Goal: Task Accomplishment & Management: Use online tool/utility

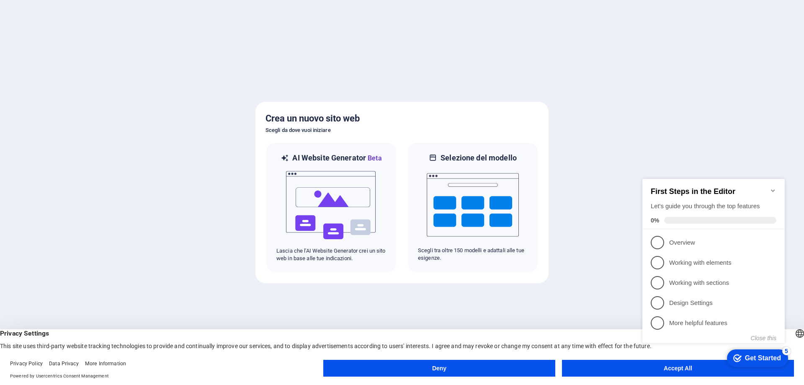
click at [446, 368] on button "Deny" at bounding box center [439, 367] width 232 height 17
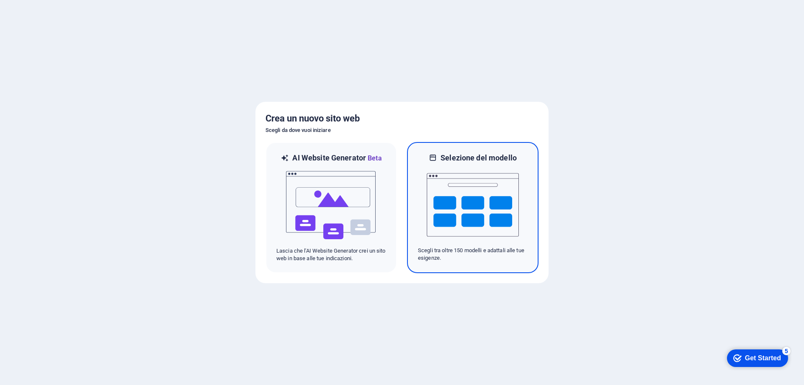
click at [462, 227] on img at bounding box center [472, 205] width 92 height 84
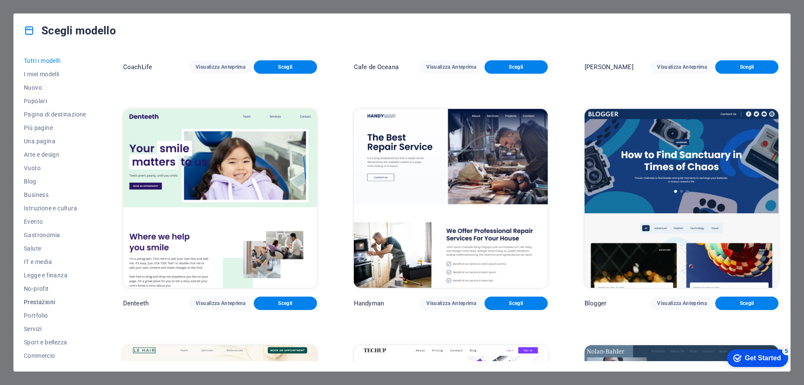
scroll to position [28, 0]
click at [46, 329] on span "Commercio" at bounding box center [55, 327] width 62 height 7
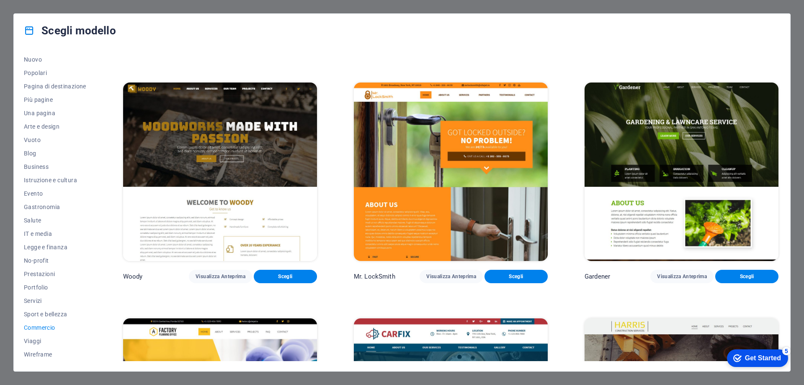
scroll to position [0, 0]
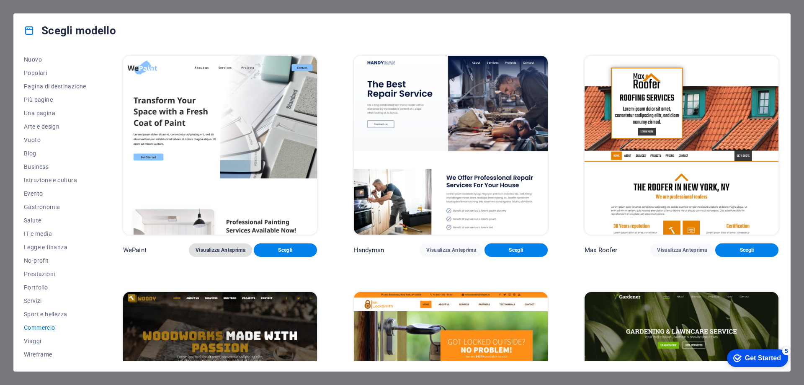
click at [219, 252] on span "Visualizza Anteprima" at bounding box center [220, 249] width 50 height 7
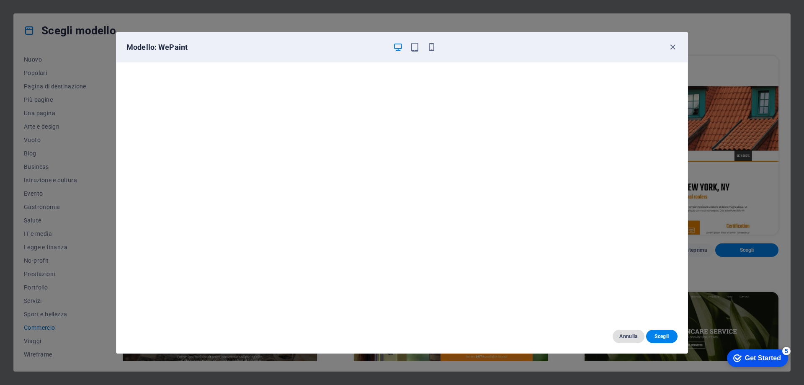
click at [624, 335] on span "Annulla" at bounding box center [628, 336] width 18 height 7
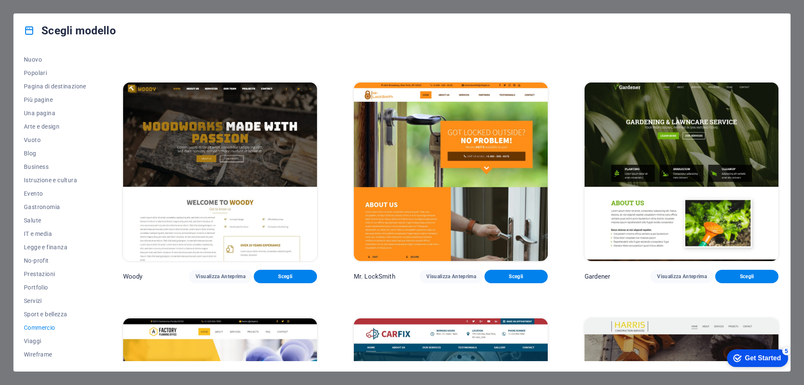
scroll to position [365, 0]
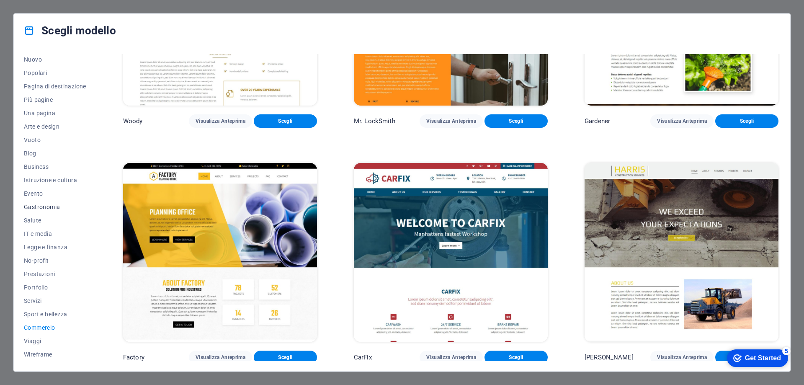
click at [44, 206] on span "Gastronomia" at bounding box center [55, 206] width 62 height 7
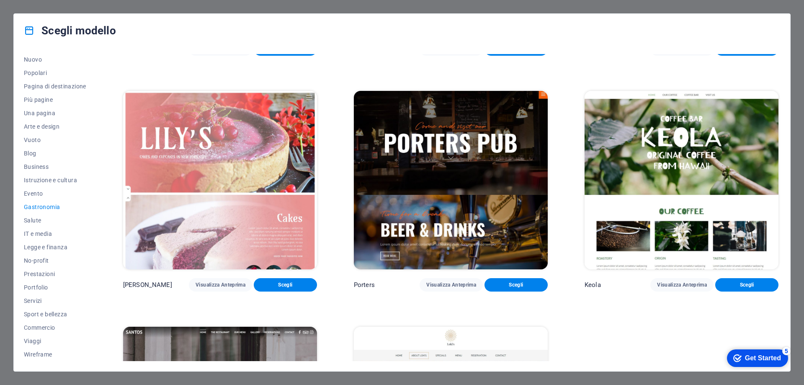
scroll to position [1069, 0]
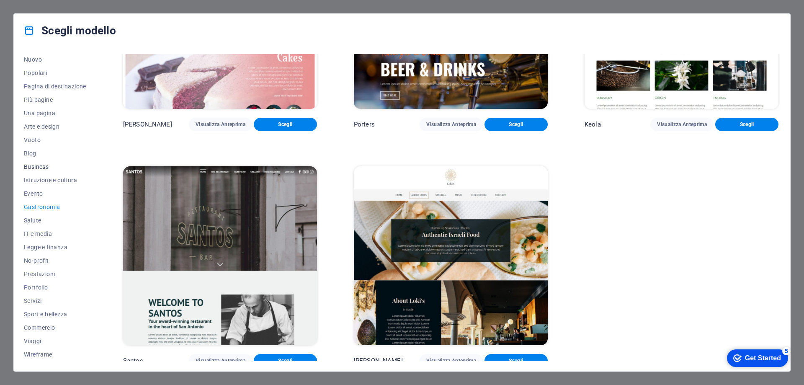
click at [37, 166] on span "Business" at bounding box center [55, 166] width 62 height 7
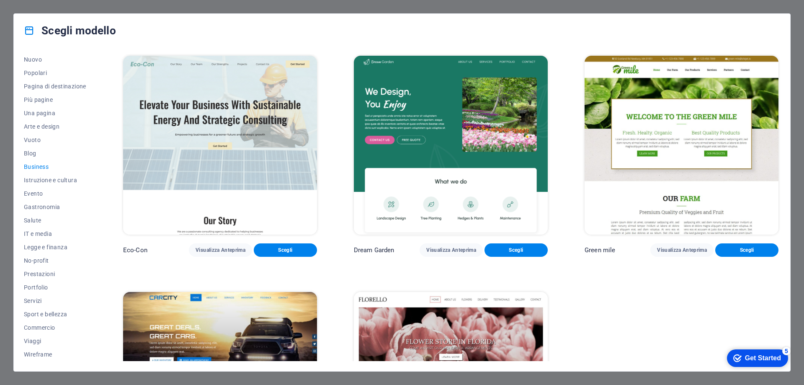
scroll to position [129, 0]
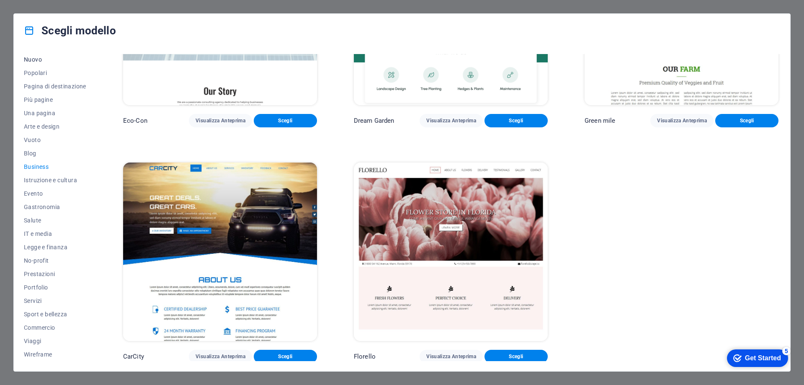
click at [36, 59] on span "Nuovo" at bounding box center [55, 59] width 62 height 7
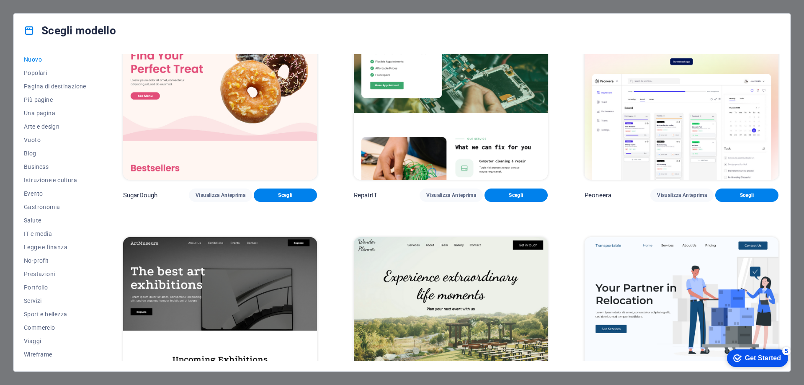
scroll to position [0, 0]
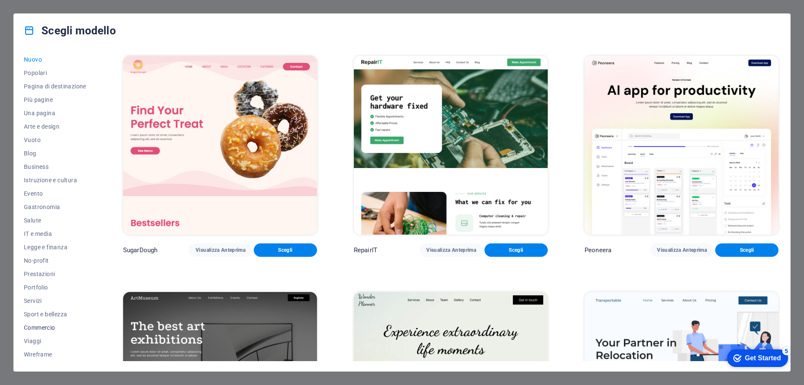
click at [47, 330] on span "Commercio" at bounding box center [55, 327] width 62 height 7
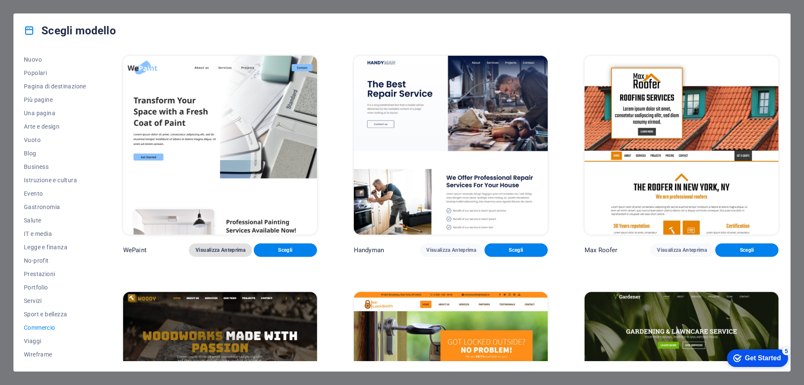
click at [226, 249] on span "Visualizza Anteprima" at bounding box center [220, 249] width 50 height 7
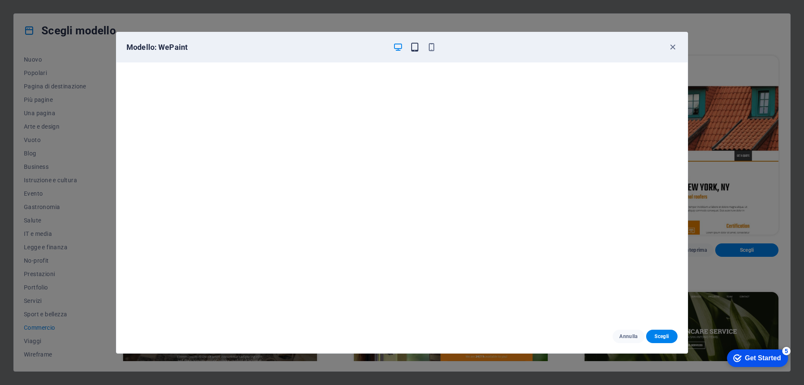
click at [415, 47] on icon "button" at bounding box center [415, 47] width 10 height 10
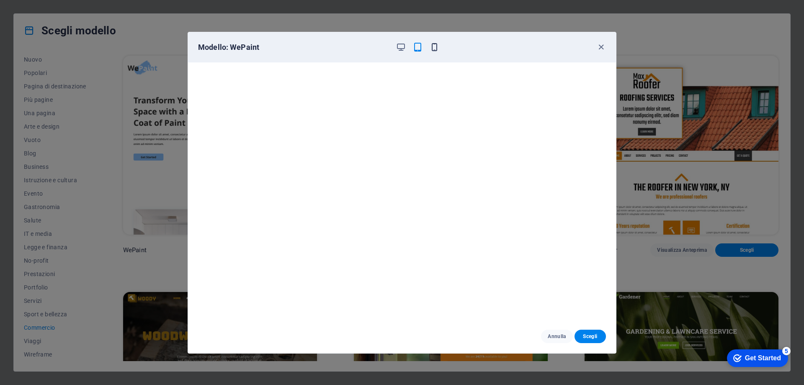
click at [433, 47] on icon "button" at bounding box center [434, 47] width 10 height 10
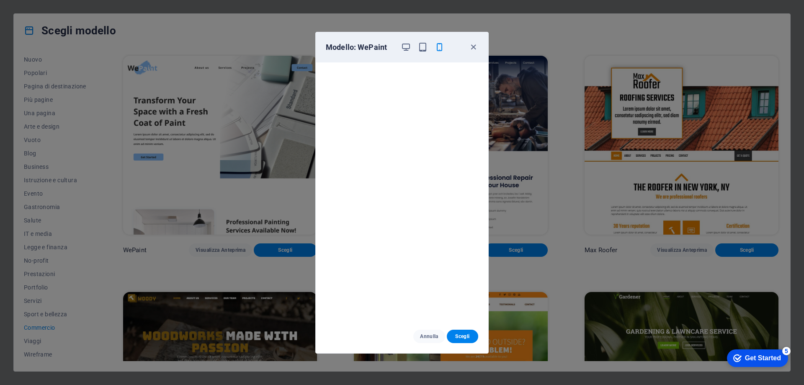
scroll to position [2, 0]
click at [406, 45] on icon "button" at bounding box center [406, 47] width 10 height 10
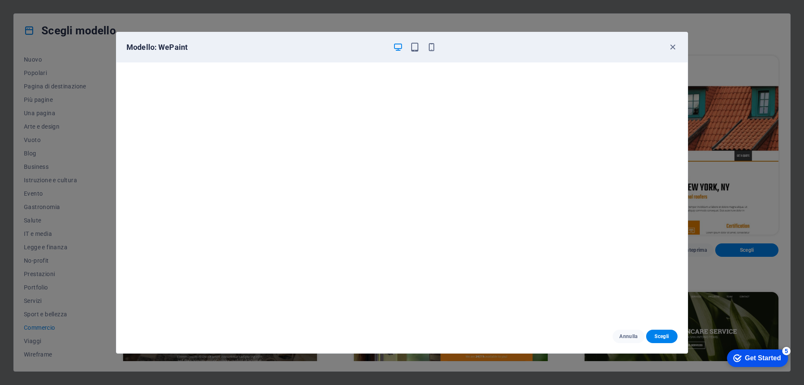
scroll to position [0, 0]
click at [671, 45] on icon "button" at bounding box center [672, 47] width 10 height 10
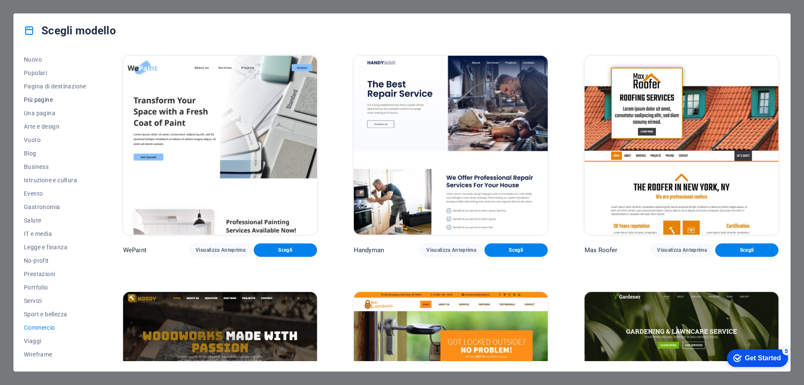
click at [44, 99] on span "Più pagine" at bounding box center [55, 99] width 62 height 7
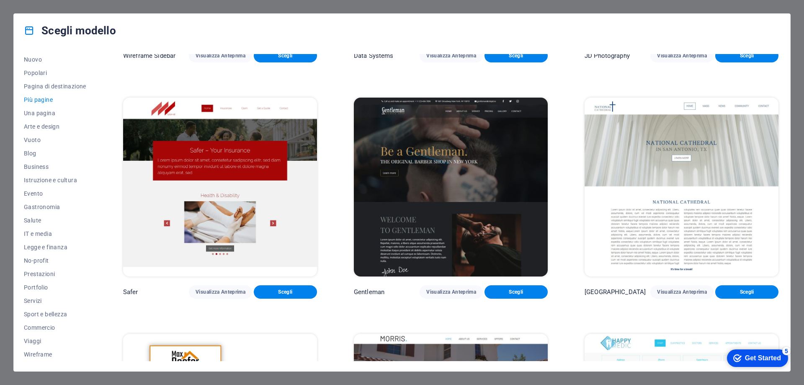
scroll to position [2762, 0]
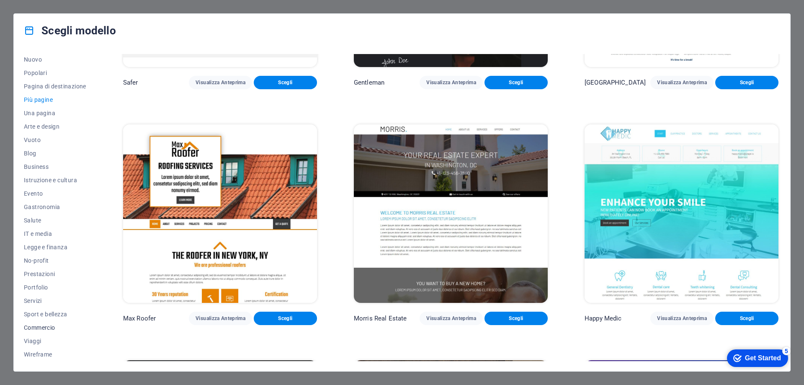
click at [48, 328] on span "Commercio" at bounding box center [55, 327] width 62 height 7
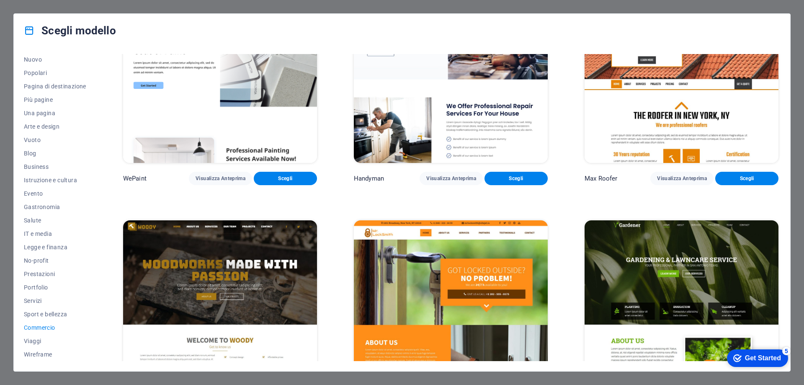
scroll to position [0, 0]
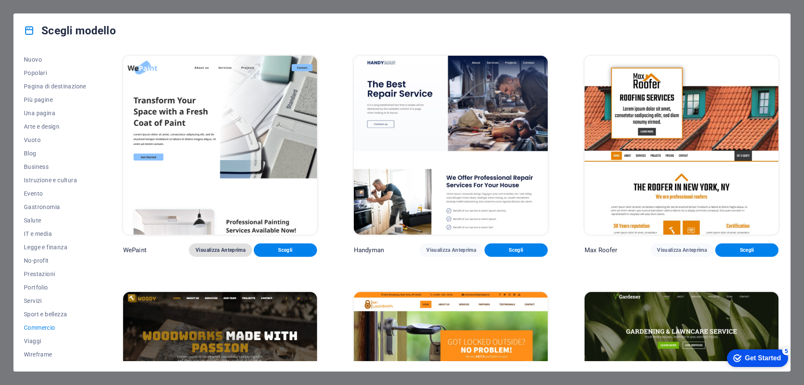
click at [233, 248] on span "Visualizza Anteprima" at bounding box center [220, 249] width 50 height 7
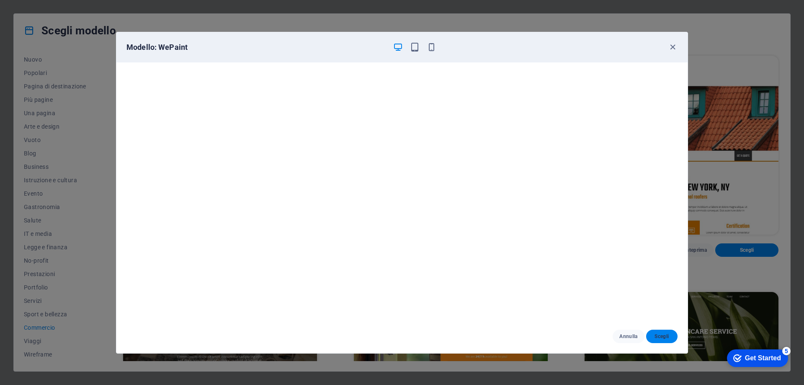
click at [664, 335] on span "Scegli" at bounding box center [661, 336] width 18 height 7
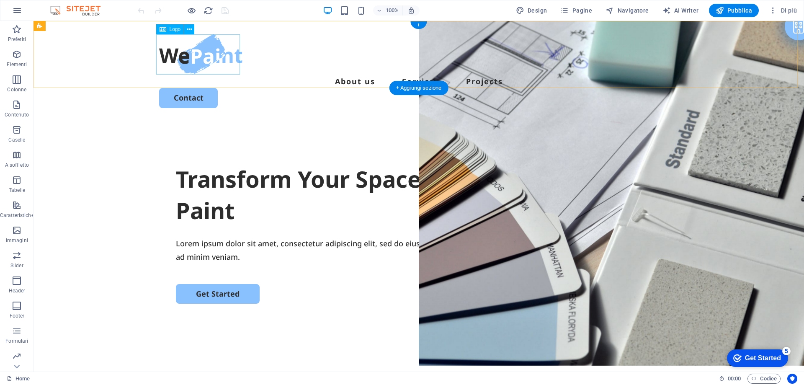
click at [197, 56] on div at bounding box center [418, 54] width 519 height 40
click at [192, 29] on button at bounding box center [189, 29] width 10 height 10
click at [200, 55] on div at bounding box center [418, 54] width 519 height 40
select select "px"
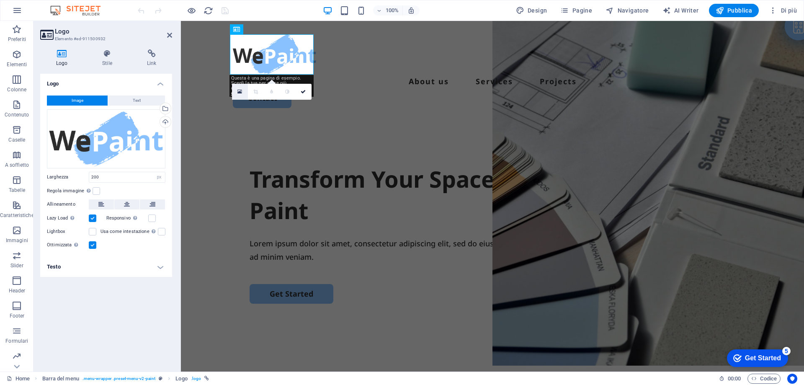
click at [239, 92] on icon at bounding box center [239, 92] width 5 height 6
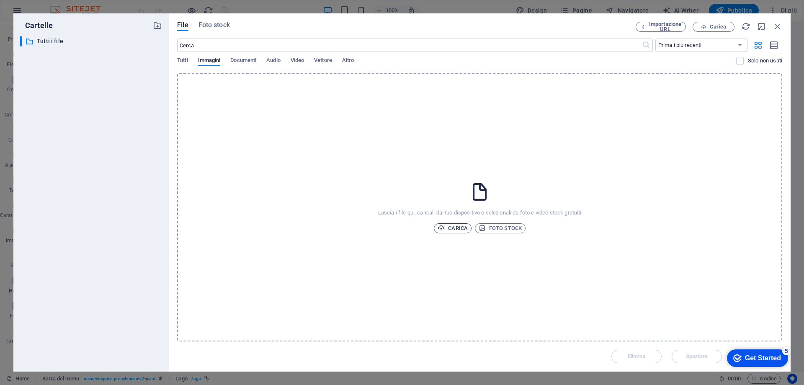
click at [463, 228] on span "Carica" at bounding box center [452, 228] width 30 height 10
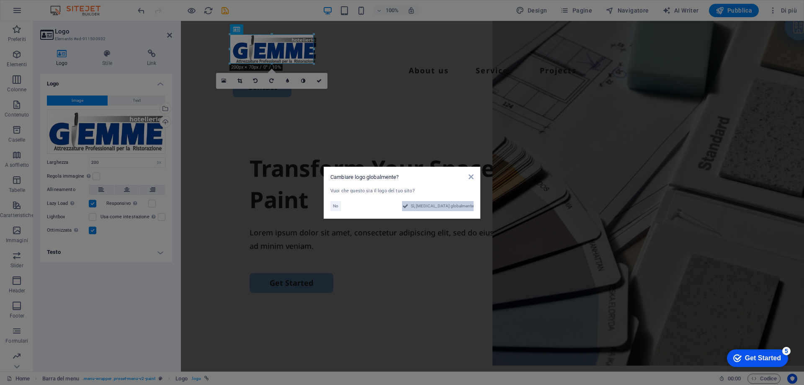
click at [447, 207] on span "Sì, [MEDICAL_DATA] globalmente" at bounding box center [442, 206] width 63 height 10
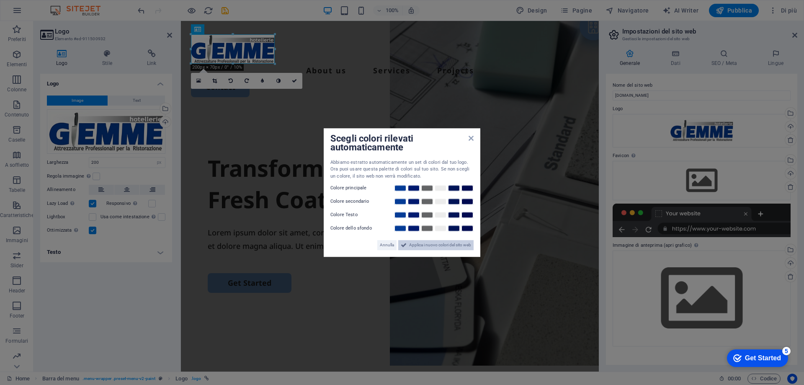
click at [440, 247] on span "Applica i nuovo colori del sito web" at bounding box center [440, 245] width 62 height 10
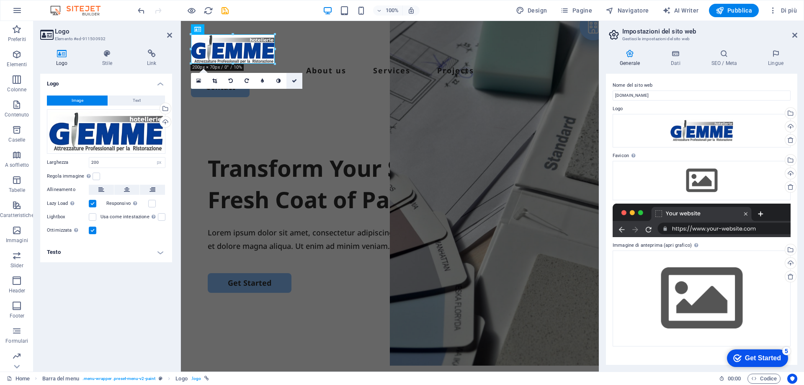
click at [293, 81] on icon at bounding box center [294, 80] width 5 height 5
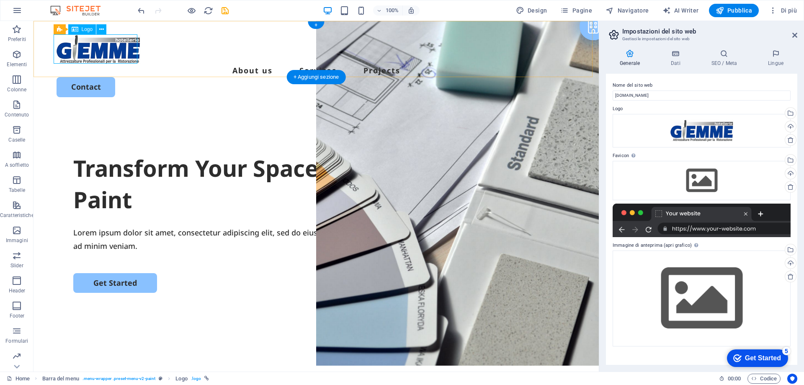
click at [125, 51] on div at bounding box center [315, 48] width 519 height 29
click at [103, 44] on div at bounding box center [315, 48] width 519 height 29
select select "px"
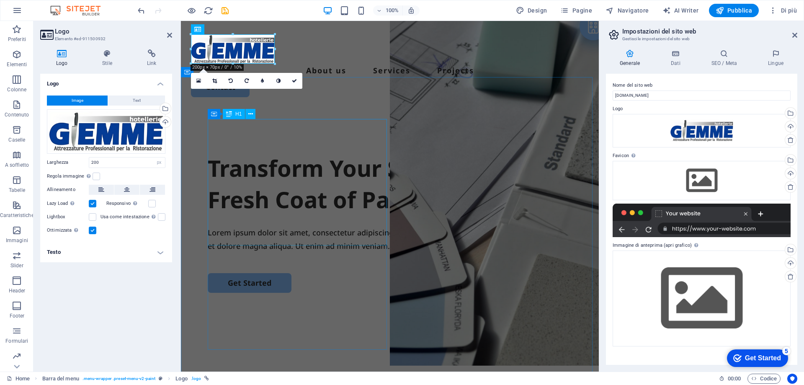
click at [263, 152] on div "Transform Your Space with a Fresh Coat of Paint" at bounding box center [390, 183] width 364 height 63
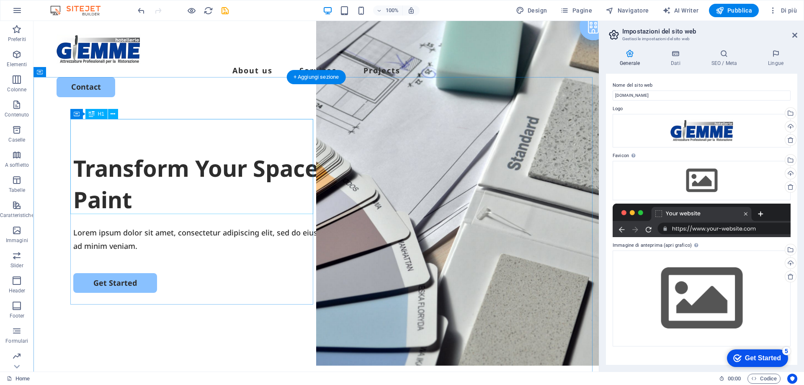
click at [176, 152] on div "Transform Your Space with a Fresh Coat of Paint" at bounding box center [315, 183] width 485 height 63
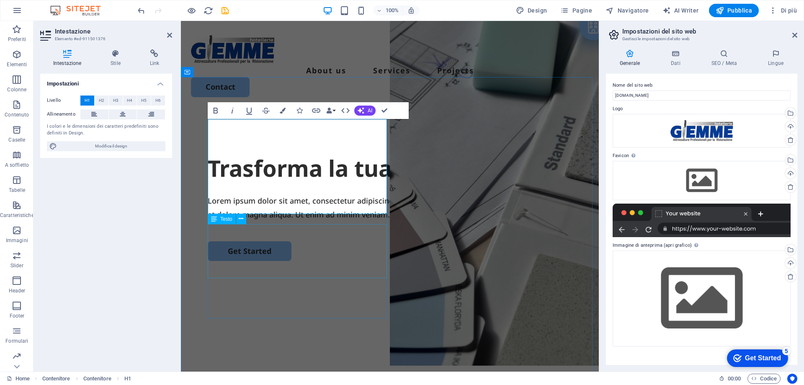
click at [290, 221] on div "Lorem ipsum dolor sit amet, consectetur adipiscing elit, sed do eiusmod tempor …" at bounding box center [390, 207] width 364 height 27
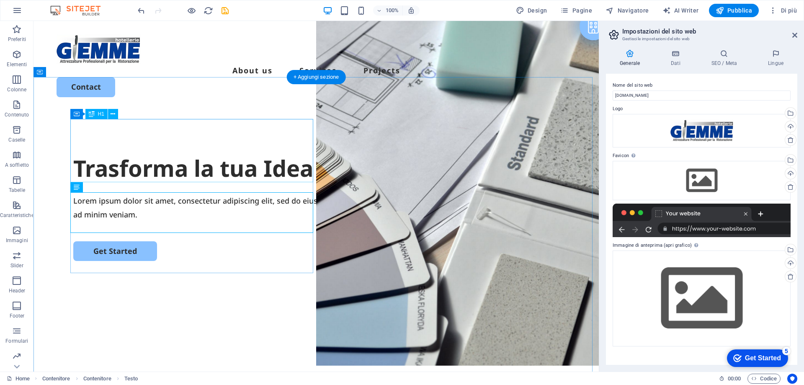
click at [194, 152] on div "Trasforma la tua Idea in Realtà" at bounding box center [315, 168] width 485 height 32
click at [119, 204] on div "Lorem ipsum dolor sit amet, consectetur adipiscing elit, sed do eiusmod tempor …" at bounding box center [315, 207] width 485 height 27
click at [127, 211] on div "Lorem ipsum dolor sit amet, consectetur adipiscing elit, sed do eiusmod tempor …" at bounding box center [315, 207] width 485 height 27
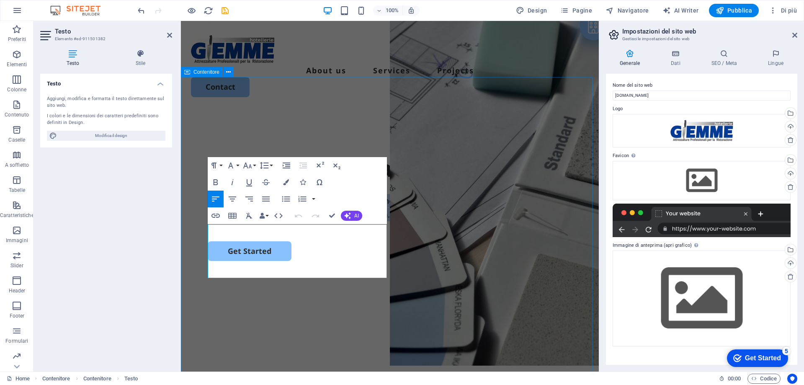
drag, startPoint x: 237, startPoint y: 272, endPoint x: 195, endPoint y: 232, distance: 58.6
click at [195, 232] on div "Trasforma la tua Idea in Realtà Lorem ipsum dolor sit amet, consectetur adipisc…" at bounding box center [390, 271] width 418 height 322
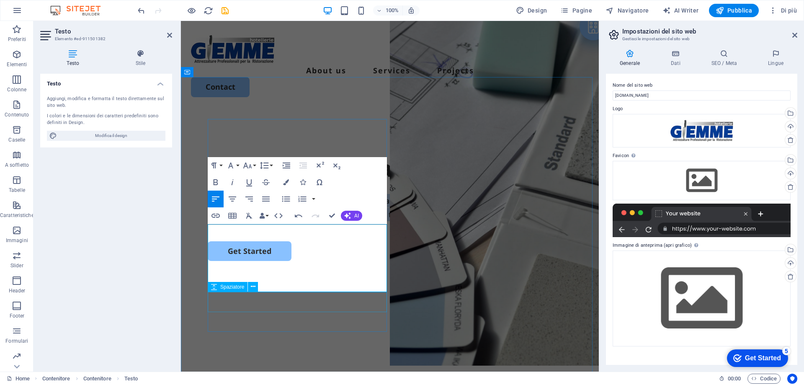
drag, startPoint x: 208, startPoint y: 231, endPoint x: 443, endPoint y: 312, distance: 248.7
click at [257, 261] on div "Trasforma la tua Idea in Realtà Forniamo e realizziamo progetti per la mise en …" at bounding box center [390, 206] width 364 height 109
click at [355, 216] on span "AI" at bounding box center [356, 215] width 5 height 5
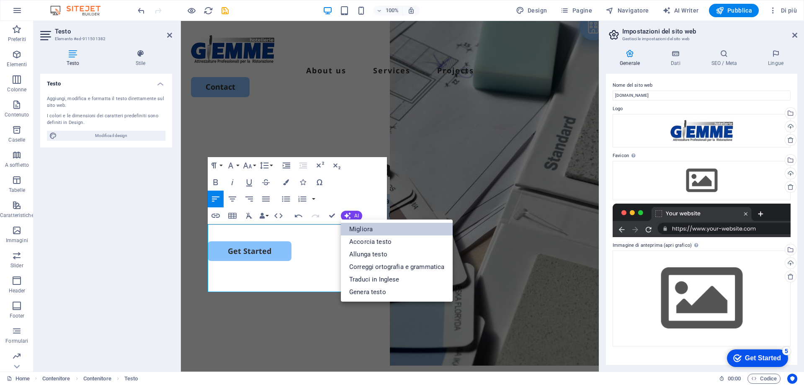
click at [364, 230] on link "Migliora" at bounding box center [397, 229] width 112 height 13
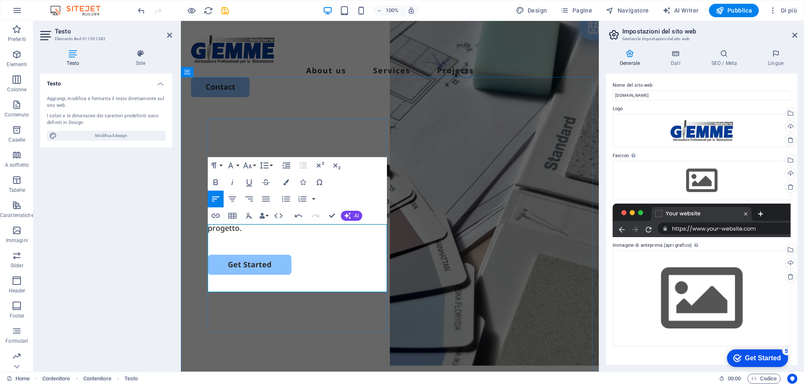
click at [249, 234] on p "Progettiamo e realizziamo la mise en place del tuo ristorante, garantendo profe…" at bounding box center [390, 214] width 364 height 41
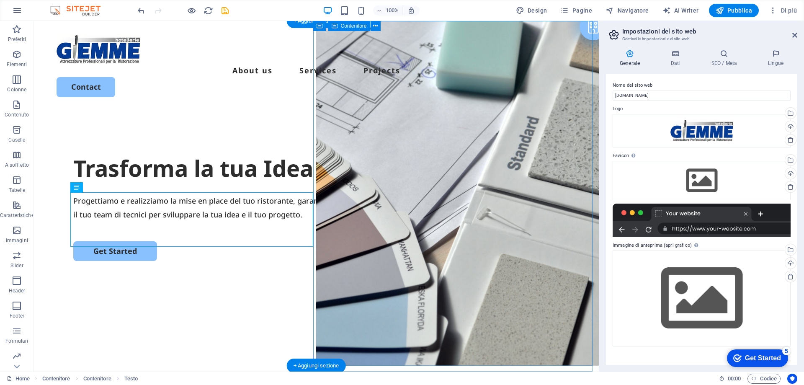
select select "vh"
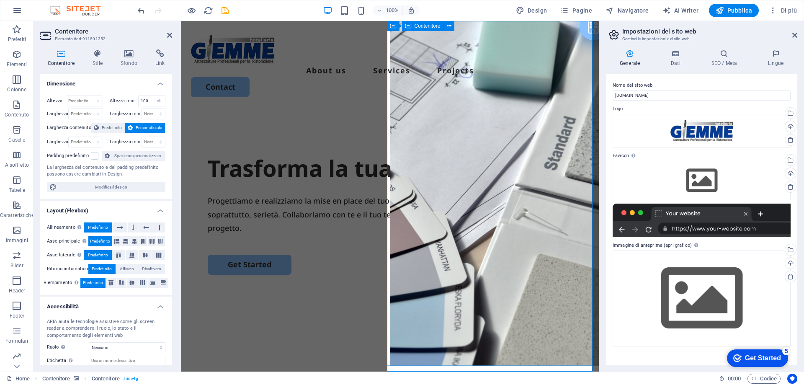
click at [129, 56] on icon at bounding box center [128, 53] width 31 height 8
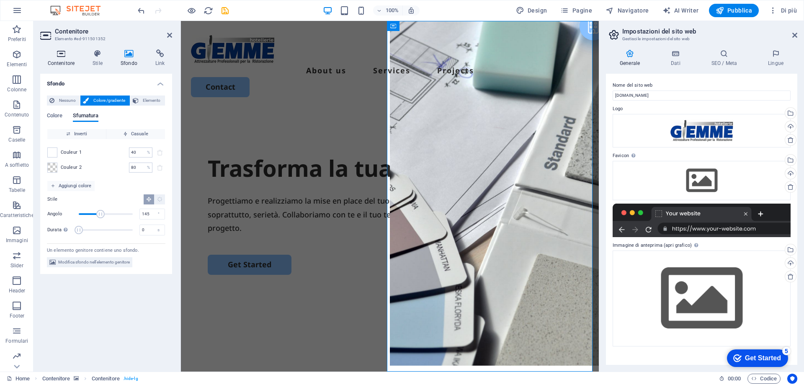
click at [71, 64] on h4 "Contenitore" at bounding box center [62, 58] width 45 height 18
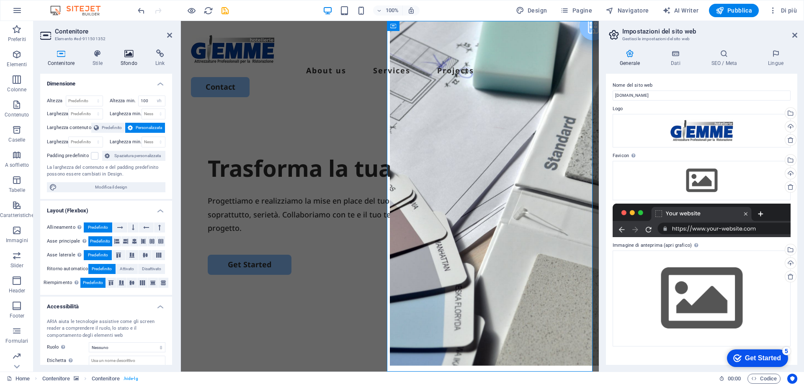
click at [128, 60] on h4 "Sfondo" at bounding box center [130, 58] width 35 height 18
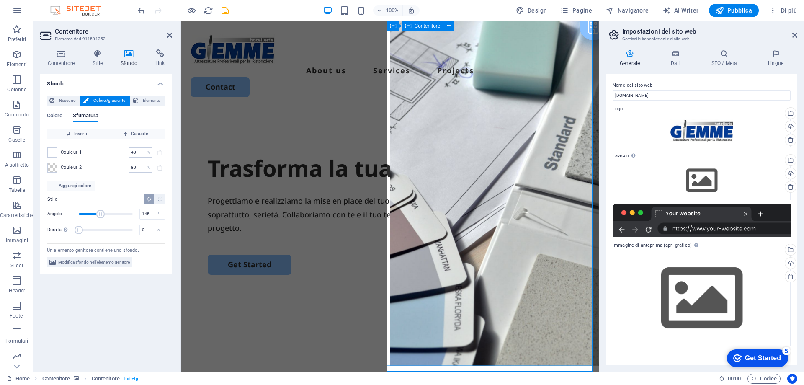
click at [97, 264] on span "Modifica sfondo nell'elemento genitore" at bounding box center [94, 262] width 72 height 10
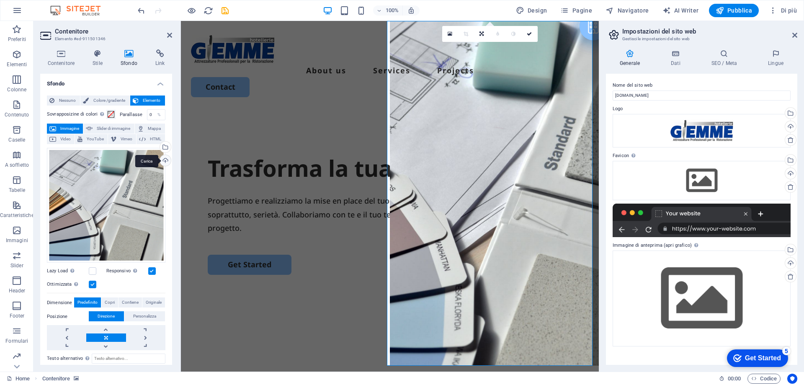
click at [165, 160] on div "Carica" at bounding box center [164, 161] width 13 height 13
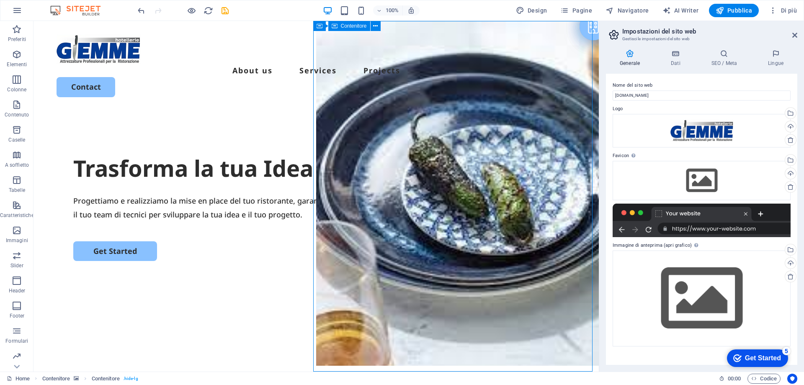
drag, startPoint x: 372, startPoint y: 226, endPoint x: 510, endPoint y: 262, distance: 142.7
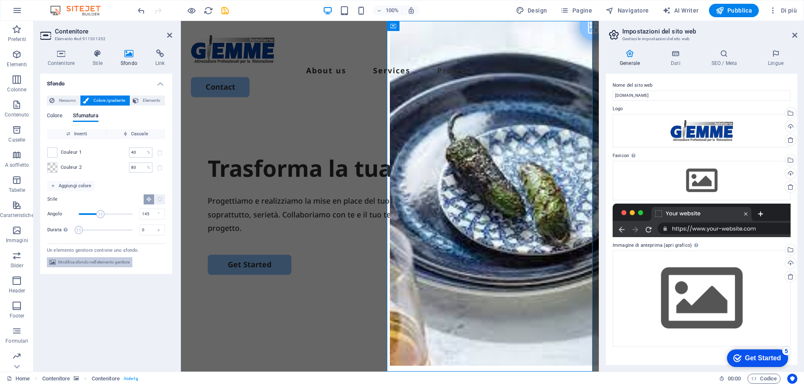
click at [117, 264] on span "Modifica sfondo nell'elemento genitore" at bounding box center [94, 262] width 72 height 10
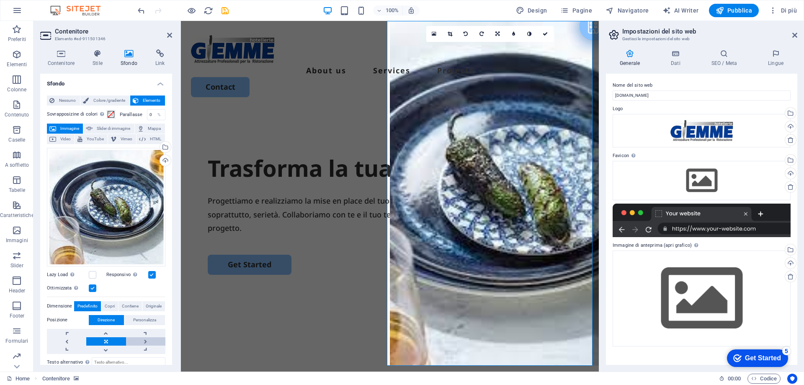
click at [142, 338] on link at bounding box center [145, 341] width 39 height 8
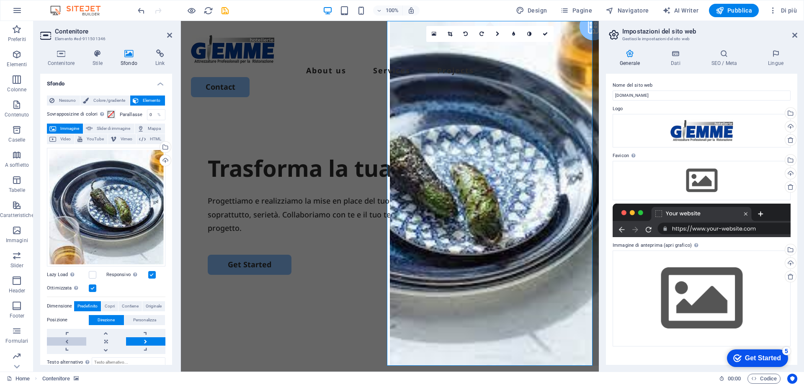
click at [72, 341] on link at bounding box center [66, 341] width 39 height 8
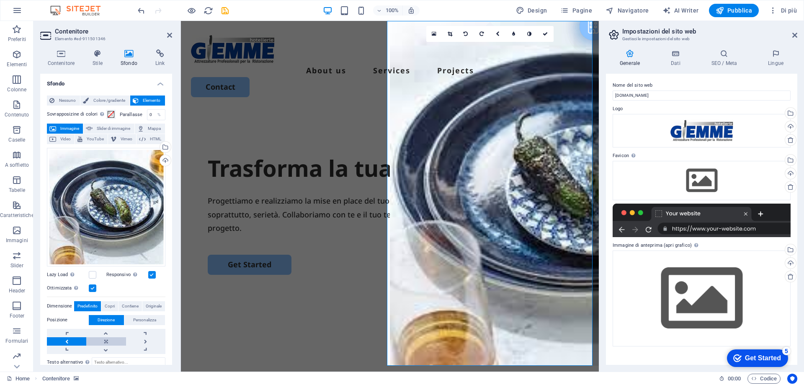
click at [100, 341] on link at bounding box center [105, 341] width 39 height 8
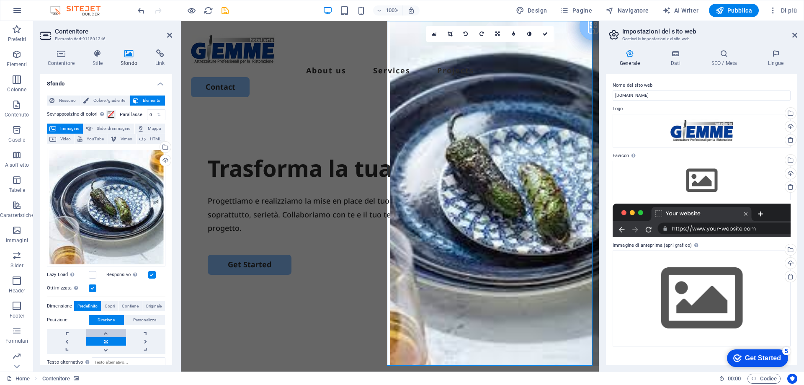
click at [113, 334] on link at bounding box center [105, 333] width 39 height 8
click at [111, 348] on link at bounding box center [105, 349] width 39 height 8
click at [98, 101] on span "Colore /gradiente" at bounding box center [109, 100] width 36 height 10
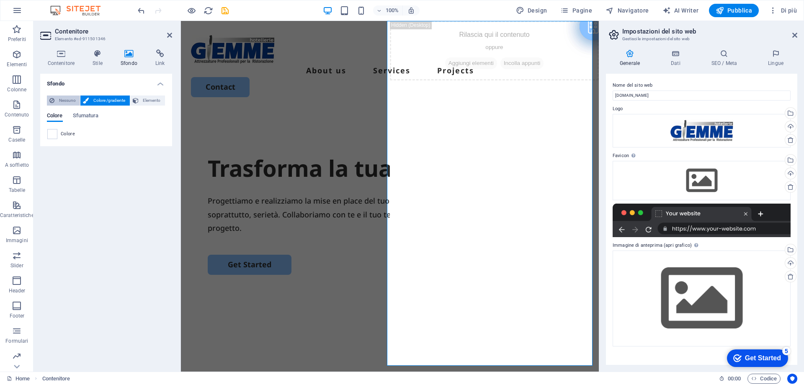
click at [60, 99] on span "Nessuno" at bounding box center [67, 100] width 21 height 10
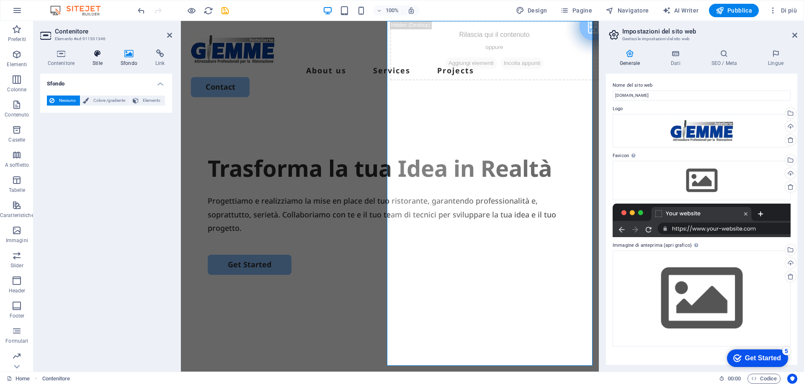
click at [96, 61] on h4 "Stile" at bounding box center [99, 58] width 28 height 18
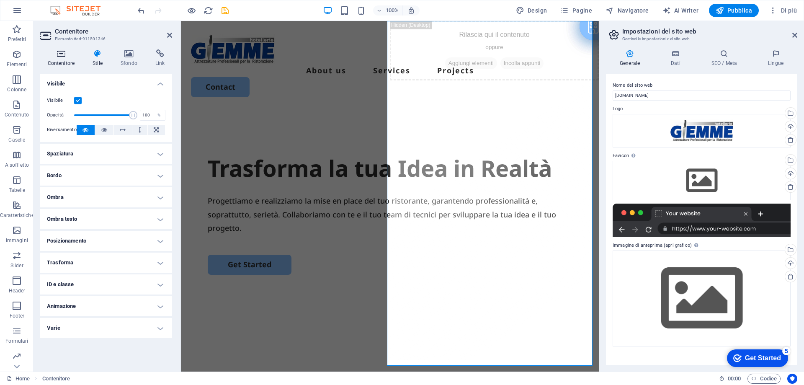
click at [62, 61] on h4 "Contenitore" at bounding box center [62, 58] width 45 height 18
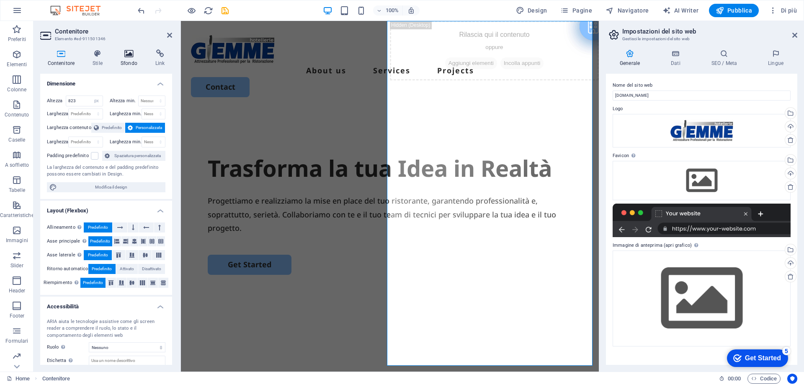
click at [130, 66] on h4 "Sfondo" at bounding box center [130, 58] width 35 height 18
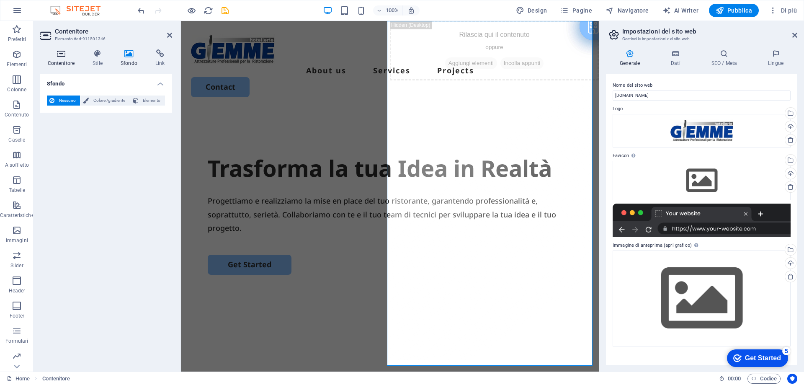
click at [68, 58] on h4 "Contenitore" at bounding box center [62, 58] width 45 height 18
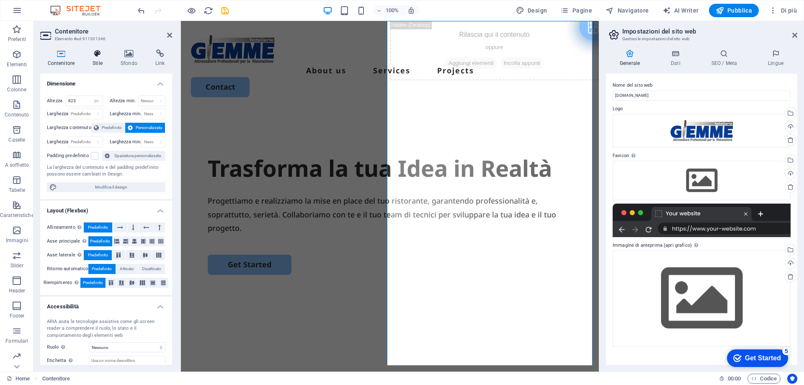
click at [95, 63] on h4 "Stile" at bounding box center [99, 58] width 28 height 18
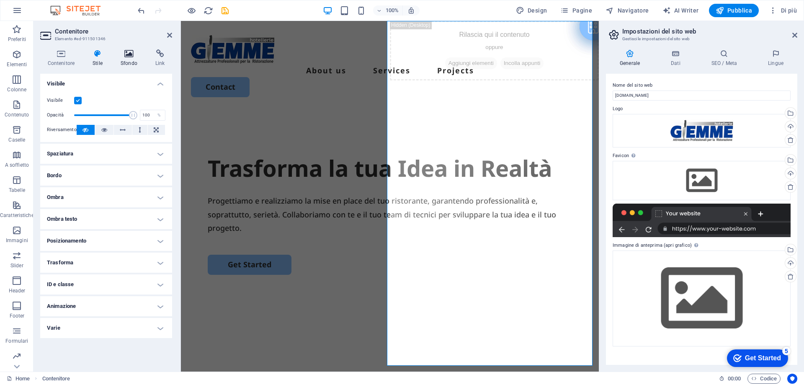
click at [132, 60] on h4 "Sfondo" at bounding box center [130, 58] width 35 height 18
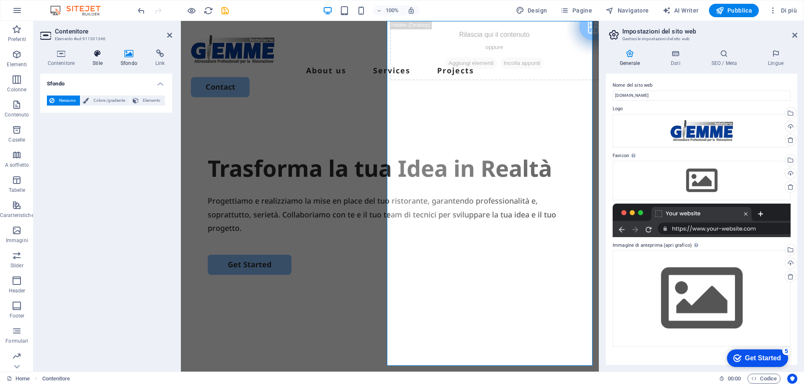
click at [102, 61] on h4 "Stile" at bounding box center [99, 58] width 28 height 18
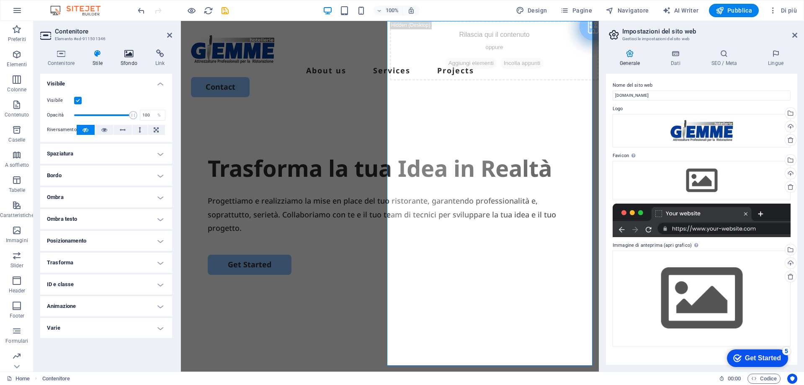
click at [128, 62] on h4 "Sfondo" at bounding box center [130, 58] width 35 height 18
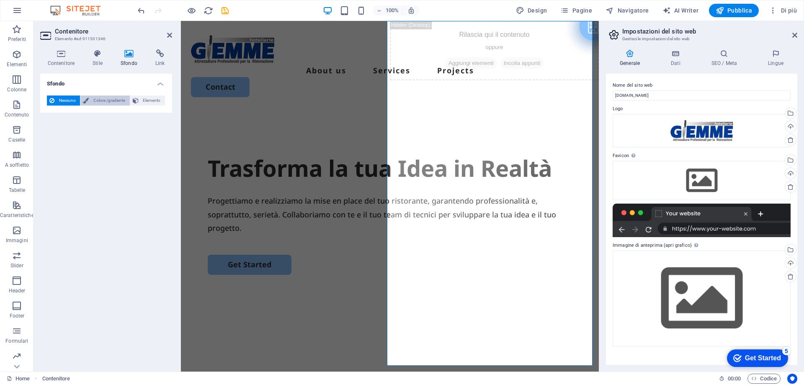
click at [114, 103] on span "Colore /gradiente" at bounding box center [109, 100] width 36 height 10
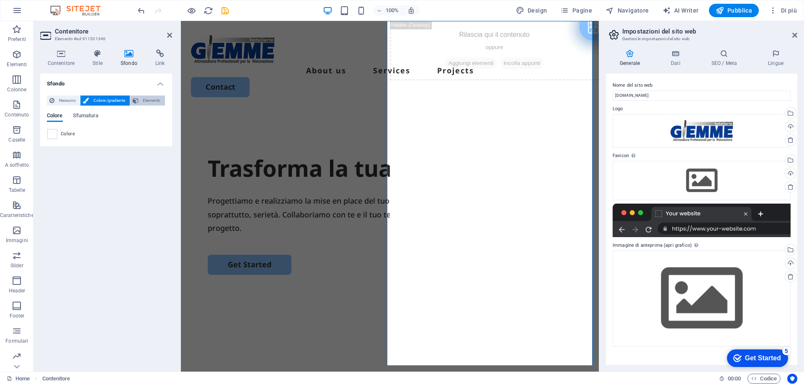
click at [146, 102] on span "Elemento" at bounding box center [151, 100] width 21 height 10
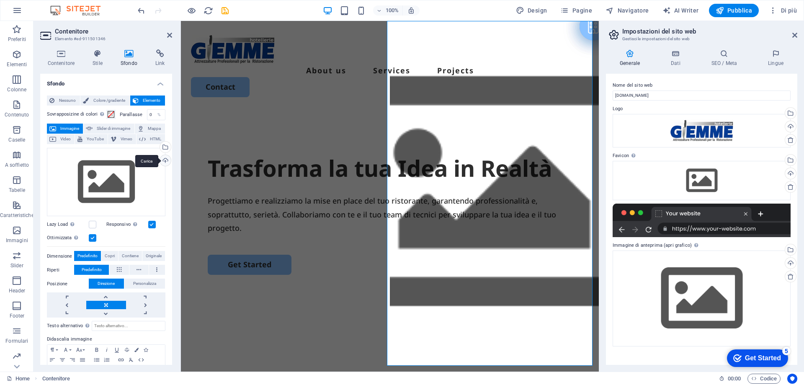
click at [164, 163] on div "Carica" at bounding box center [164, 161] width 13 height 13
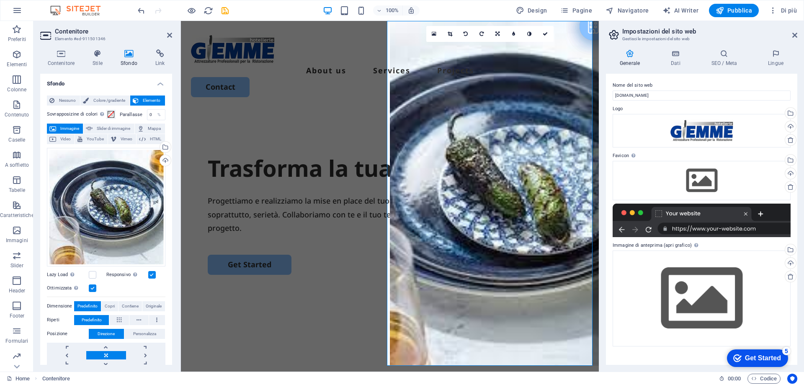
click at [93, 288] on label at bounding box center [93, 288] width 8 height 8
click at [0, 0] on input "Ottimizzata Le immagini sono compresse per migliorare la velocità della pagina." at bounding box center [0, 0] width 0 height 0
click at [93, 288] on label at bounding box center [93, 288] width 8 height 8
click at [0, 0] on input "Ottimizzata Le immagini sono compresse per migliorare la velocità della pagina." at bounding box center [0, 0] width 0 height 0
click at [93, 288] on label at bounding box center [93, 288] width 8 height 8
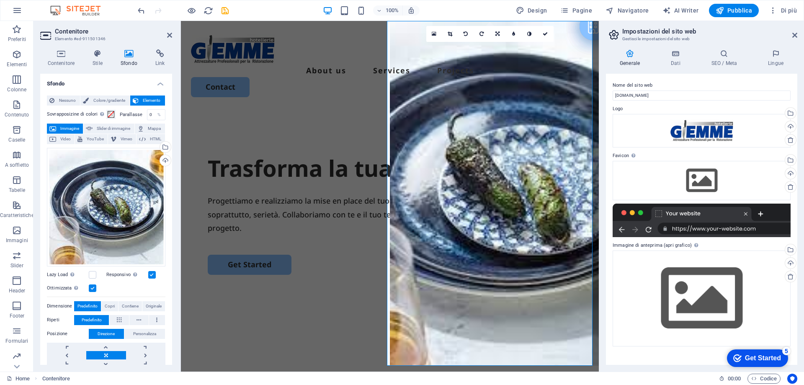
click at [0, 0] on input "Ottimizzata Le immagini sono compresse per migliorare la velocità della pagina." at bounding box center [0, 0] width 0 height 0
click at [93, 288] on label at bounding box center [93, 288] width 8 height 8
click at [0, 0] on input "Ottimizzata Le immagini sono compresse per migliorare la velocità della pagina." at bounding box center [0, 0] width 0 height 0
click at [93, 288] on label at bounding box center [93, 288] width 8 height 8
click at [0, 0] on input "Ottimizzata Le immagini sono compresse per migliorare la velocità della pagina." at bounding box center [0, 0] width 0 height 0
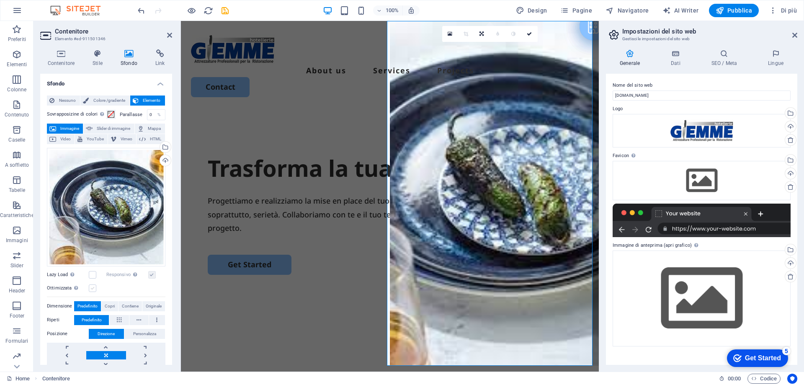
click at [93, 288] on label at bounding box center [93, 288] width 8 height 8
click at [0, 0] on input "Ottimizzata Le immagini sono compresse per migliorare la velocità della pagina." at bounding box center [0, 0] width 0 height 0
click at [156, 306] on span "Originale" at bounding box center [154, 306] width 16 height 10
click at [91, 303] on span "Predefinito" at bounding box center [87, 306] width 20 height 10
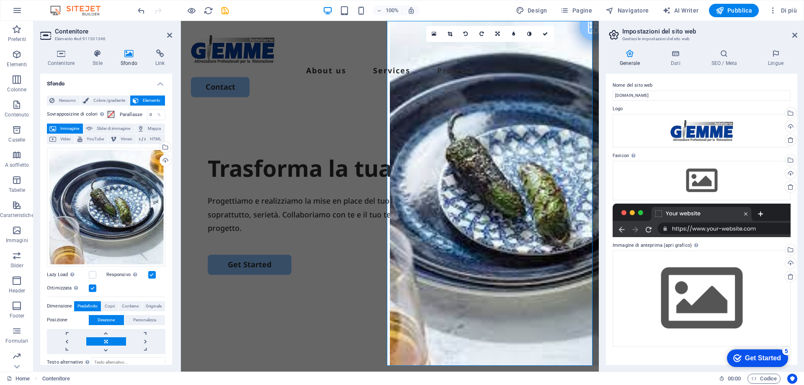
click at [153, 272] on label at bounding box center [152, 275] width 8 height 8
click at [0, 0] on input "Responsivo Carica automaticamente immagini Retina e dimensioni ottimizzate per …" at bounding box center [0, 0] width 0 height 0
click at [151, 275] on label at bounding box center [152, 275] width 8 height 8
click at [0, 0] on input "Responsivo Carica automaticamente immagini Retina e dimensioni ottimizzate per …" at bounding box center [0, 0] width 0 height 0
click at [94, 275] on label at bounding box center [93, 275] width 8 height 8
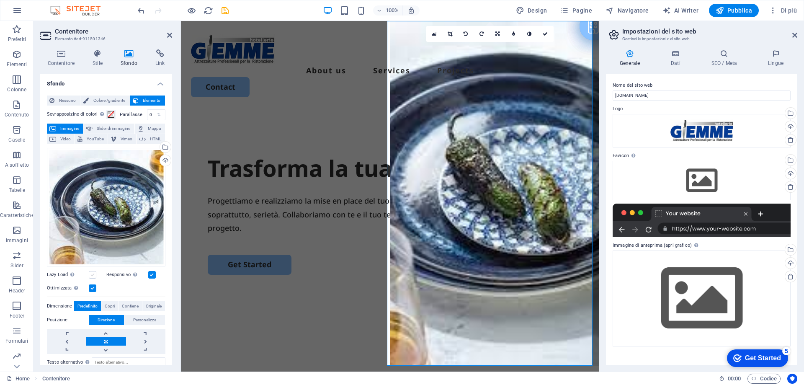
click at [0, 0] on input "Lazy Load Caricare le immagini dopo il caricamento della pagina migliora la vel…" at bounding box center [0, 0] width 0 height 0
click at [94, 275] on label at bounding box center [93, 275] width 8 height 8
click at [0, 0] on input "Lazy Load Caricare le immagini dopo il caricamento della pagina migliora la vel…" at bounding box center [0, 0] width 0 height 0
click at [467, 36] on link at bounding box center [466, 34] width 16 height 16
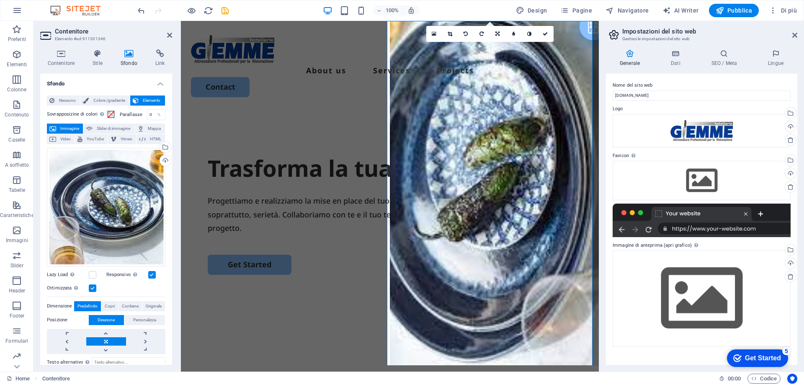
click at [467, 36] on link at bounding box center [466, 34] width 16 height 16
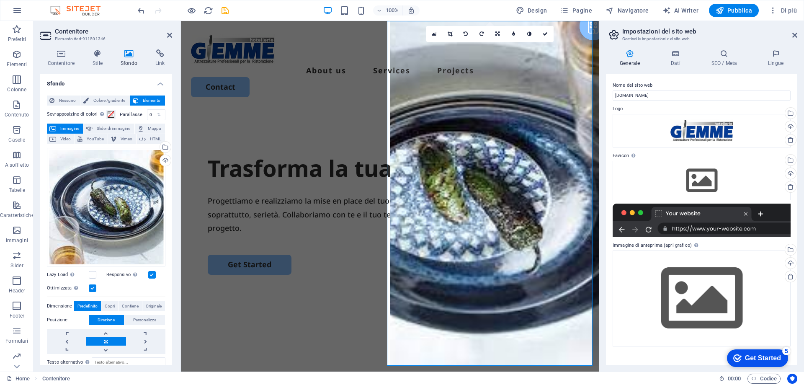
click at [467, 36] on link at bounding box center [466, 34] width 16 height 16
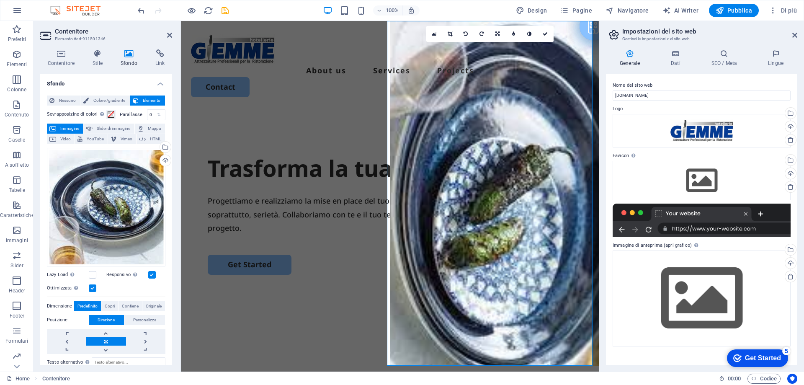
click at [467, 36] on link at bounding box center [466, 34] width 16 height 16
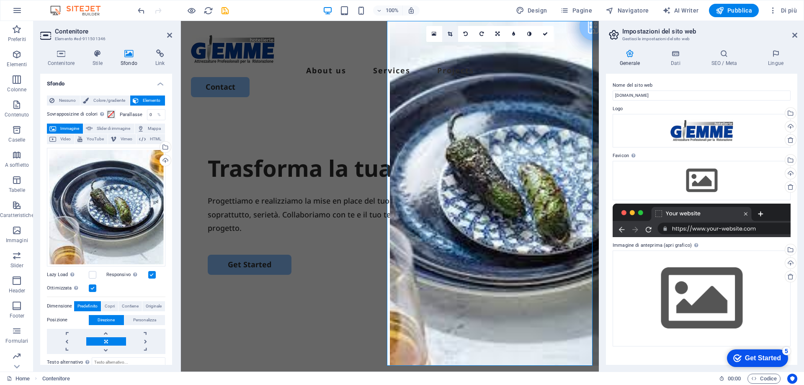
click at [450, 36] on link at bounding box center [450, 34] width 16 height 16
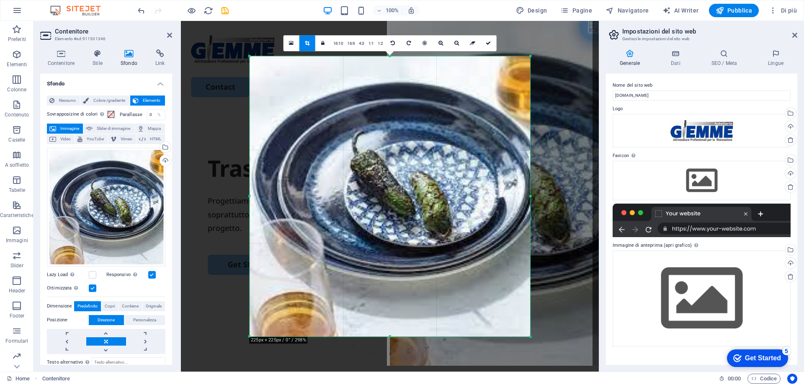
click at [205, 82] on div at bounding box center [284, 193] width 206 height 344
click at [292, 43] on icon at bounding box center [291, 43] width 5 height 6
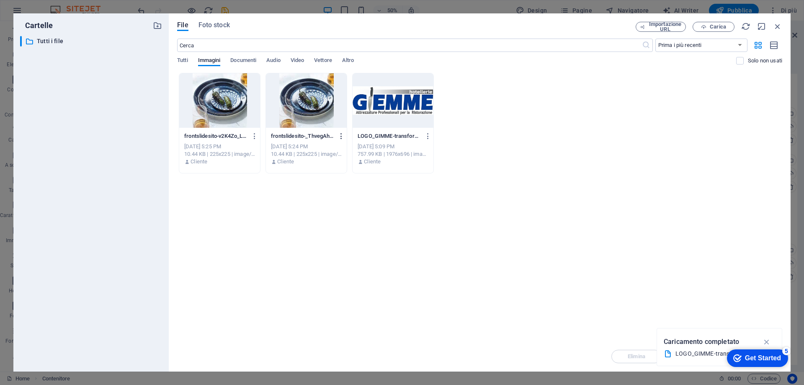
click at [342, 138] on icon "button" at bounding box center [341, 136] width 8 height 8
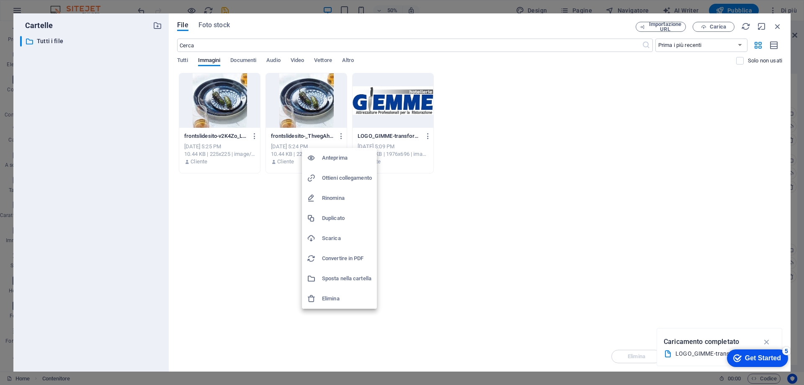
click at [333, 299] on h6 "Elimina" at bounding box center [347, 298] width 50 height 10
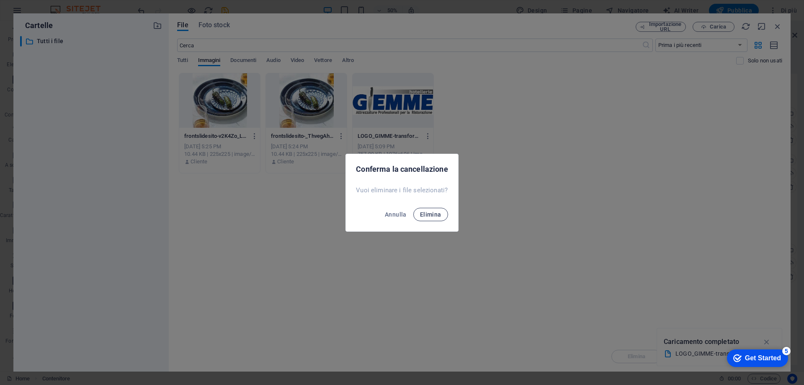
click at [436, 217] on span "Elimina" at bounding box center [430, 214] width 21 height 7
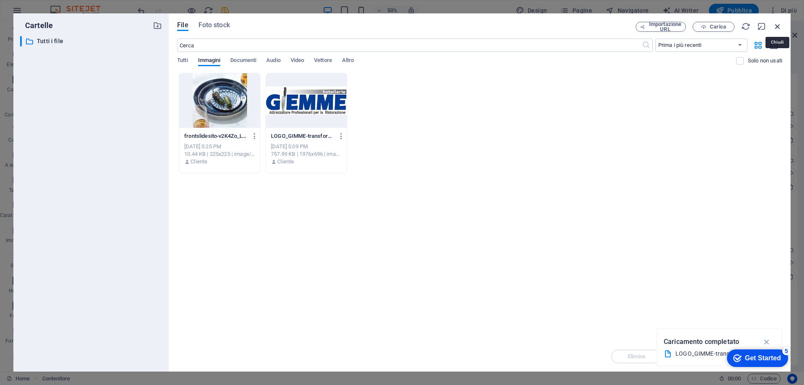
click at [777, 27] on icon "button" at bounding box center [777, 26] width 9 height 9
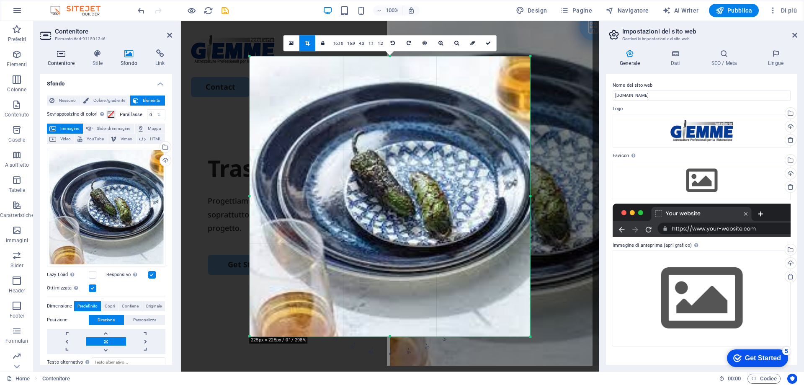
click at [56, 60] on h4 "Contenitore" at bounding box center [62, 58] width 45 height 18
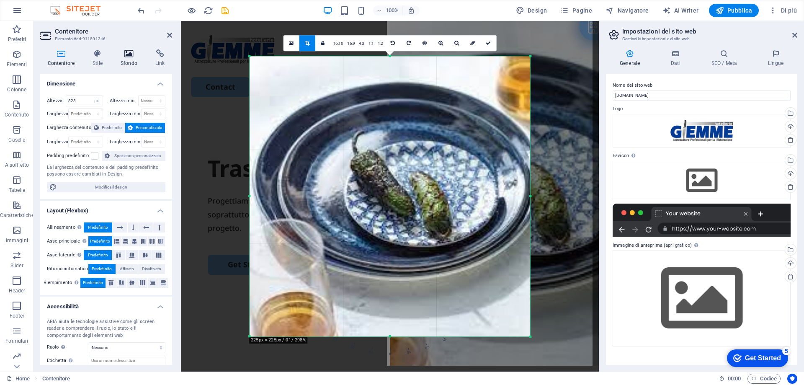
click at [128, 62] on h4 "Sfondo" at bounding box center [130, 58] width 35 height 18
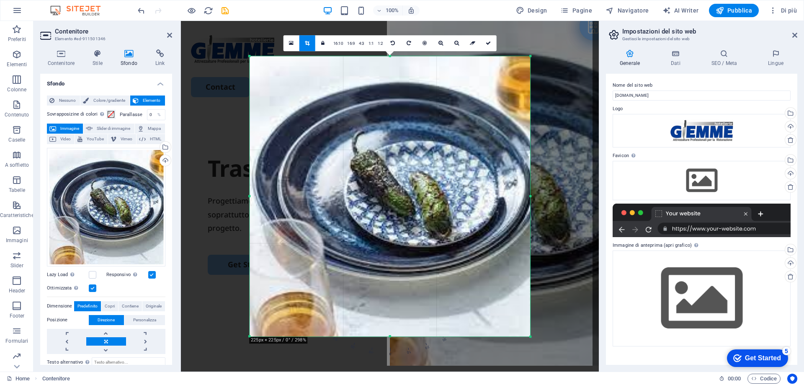
click at [552, 100] on div "Trascina qui per sostituire il contenuto esistente. Premi “Ctrl” se vuoi creare…" at bounding box center [390, 196] width 418 height 350
click at [490, 45] on icon at bounding box center [487, 43] width 5 height 5
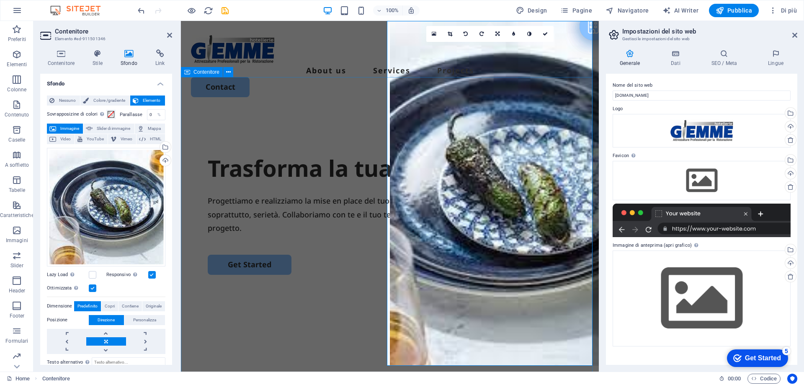
click at [354, 110] on div "Trasforma la tua Idea in Realtà Progettiamo e realizziamo la mise en place del …" at bounding box center [390, 271] width 418 height 322
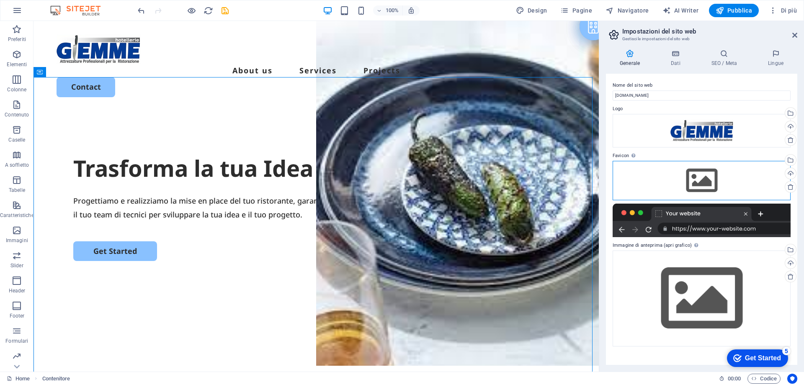
click at [709, 184] on div "Trascina qui i file, fai clic per sceglierli o selezionali da File o dalle nost…" at bounding box center [701, 180] width 178 height 39
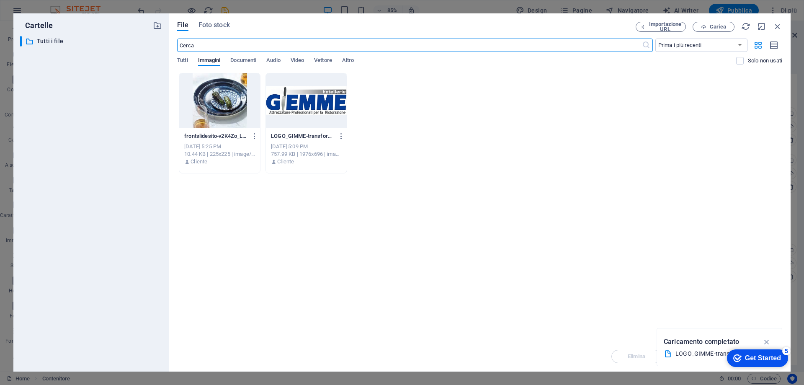
click at [293, 101] on div at bounding box center [306, 100] width 81 height 54
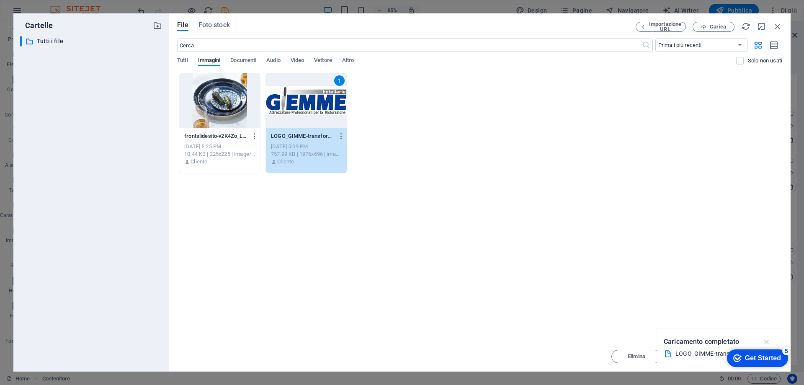
click at [766, 341] on icon "button" at bounding box center [767, 341] width 10 height 9
click at [780, 29] on icon "button" at bounding box center [777, 26] width 9 height 9
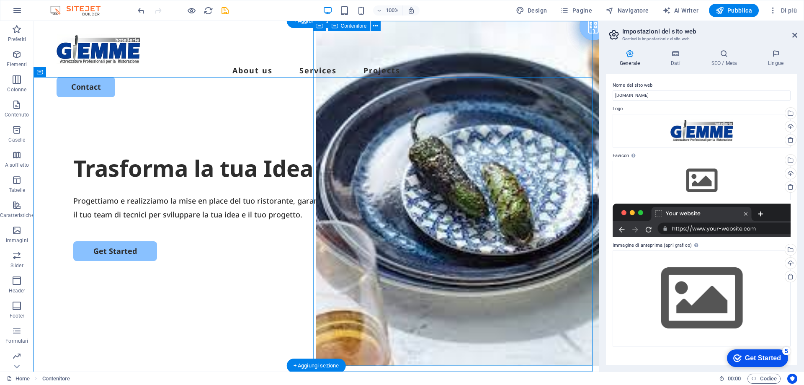
scroll to position [42, 0]
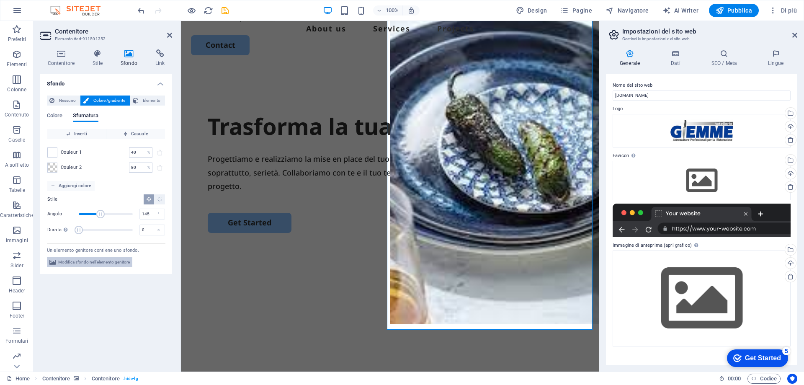
click at [129, 261] on span "Modifica sfondo nell'elemento genitore" at bounding box center [94, 262] width 72 height 10
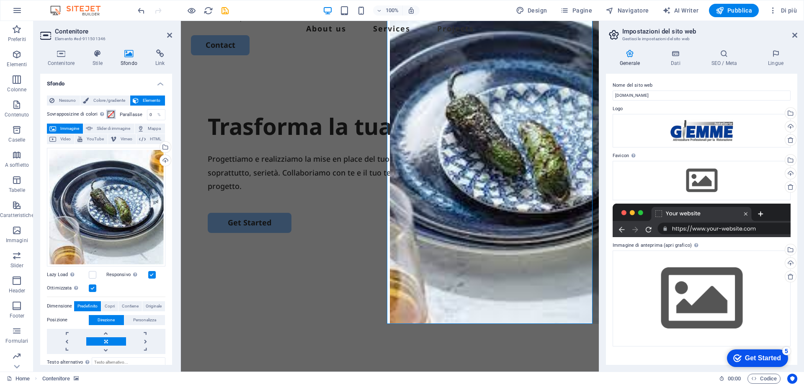
click at [110, 116] on span at bounding box center [111, 114] width 7 height 7
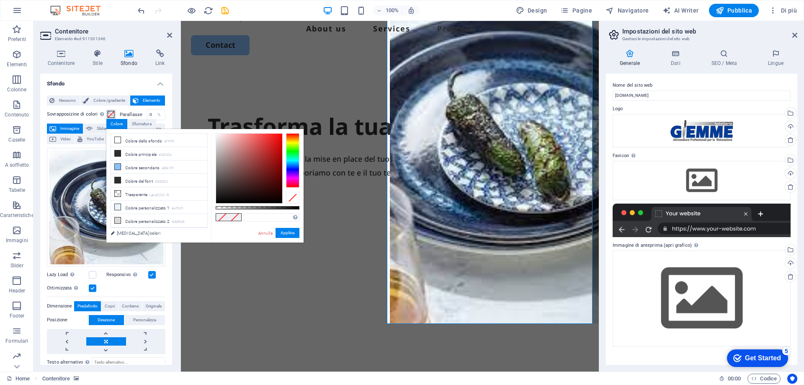
click at [110, 116] on span at bounding box center [111, 114] width 7 height 7
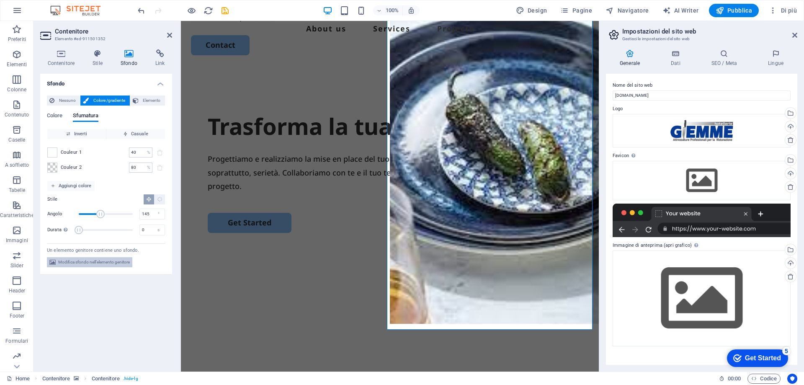
click at [130, 262] on button "Modifica sfondo nell'elemento genitore" at bounding box center [89, 262] width 85 height 10
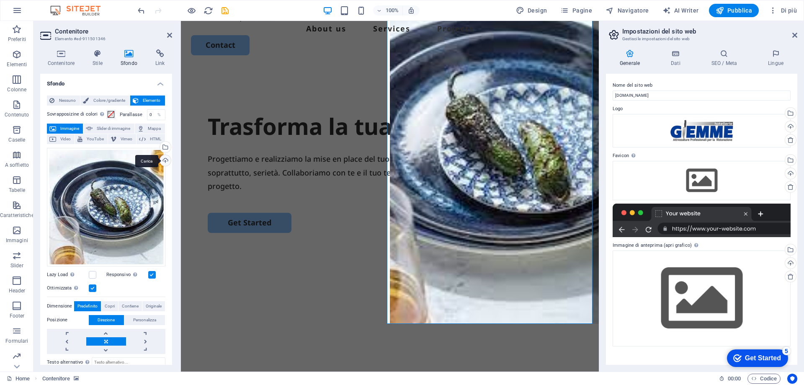
click at [163, 159] on div "Carica" at bounding box center [164, 161] width 13 height 13
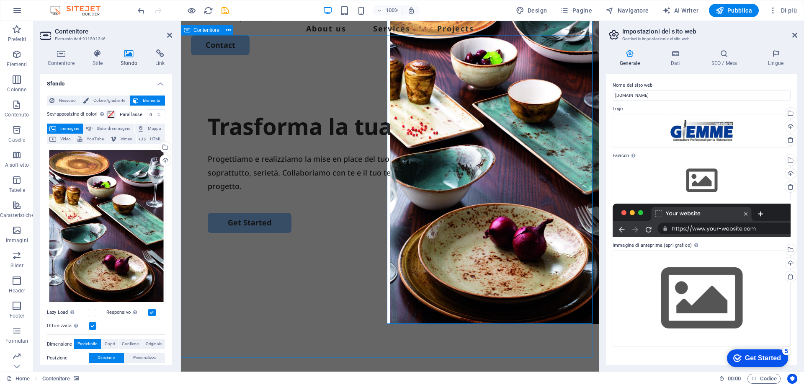
scroll to position [0, 0]
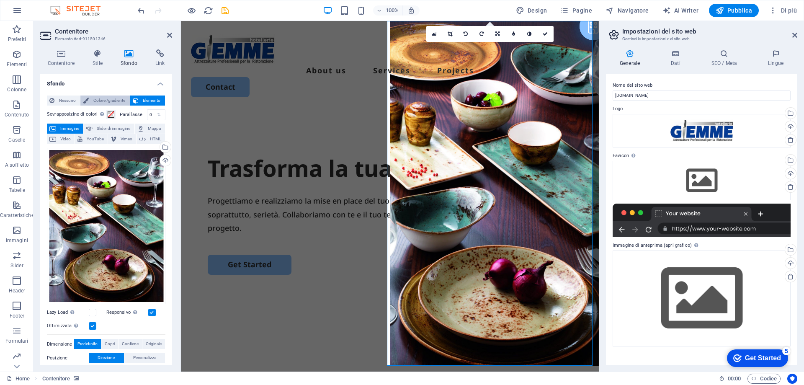
click at [107, 98] on span "Colore /gradiente" at bounding box center [109, 100] width 36 height 10
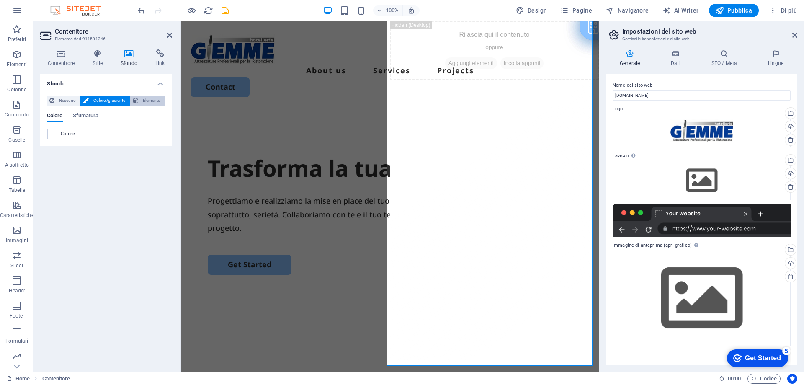
click at [142, 100] on span "Elemento" at bounding box center [151, 100] width 21 height 10
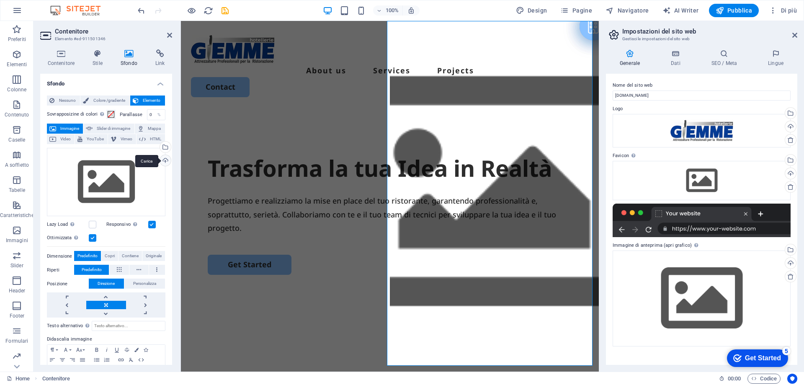
click at [163, 160] on div "Carica" at bounding box center [164, 161] width 13 height 13
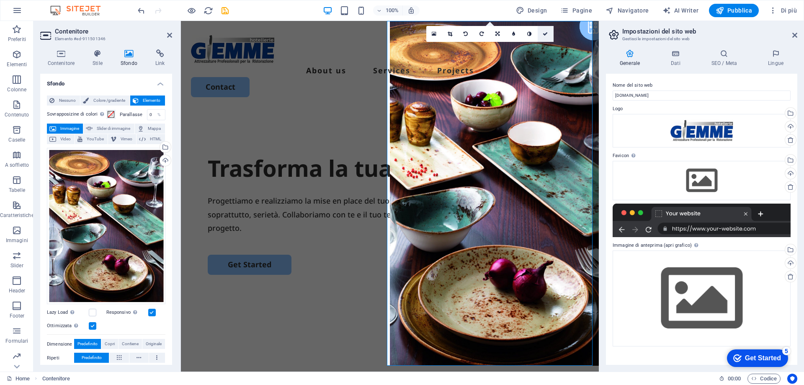
click at [545, 36] on link at bounding box center [545, 34] width 16 height 16
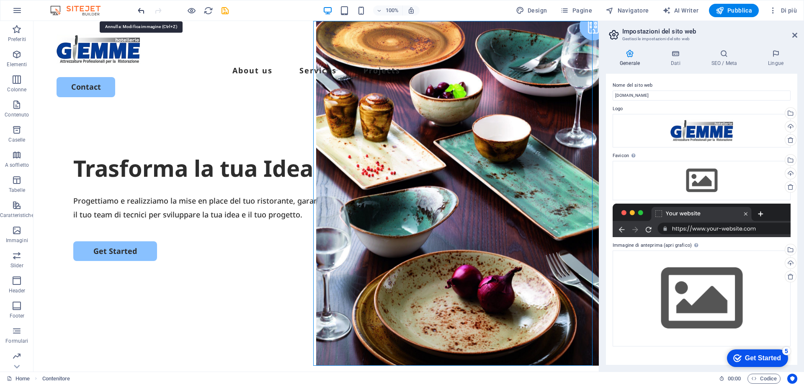
click at [143, 12] on icon "undo" at bounding box center [141, 11] width 10 height 10
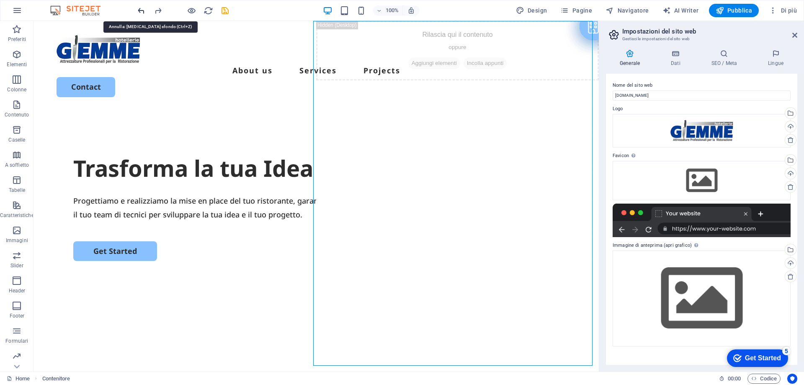
click at [144, 13] on icon "undo" at bounding box center [141, 11] width 10 height 10
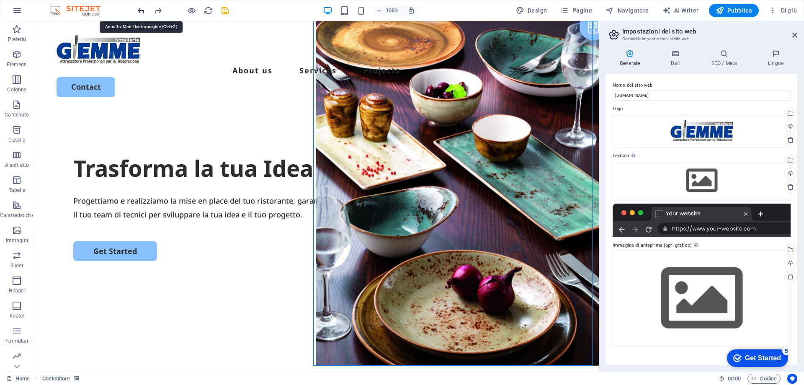
click at [144, 13] on icon "undo" at bounding box center [141, 11] width 10 height 10
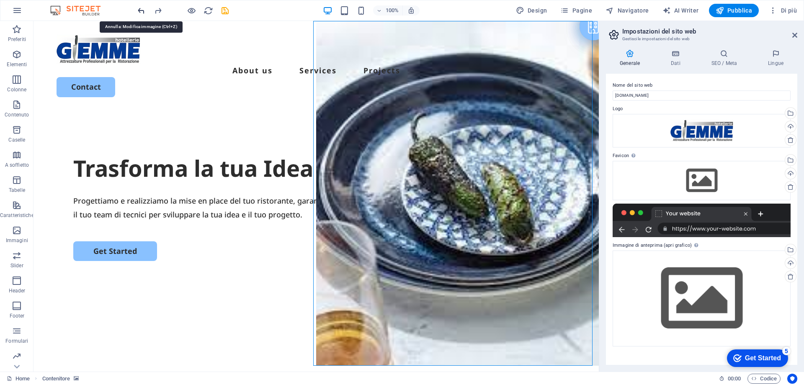
click at [144, 13] on icon "undo" at bounding box center [141, 11] width 10 height 10
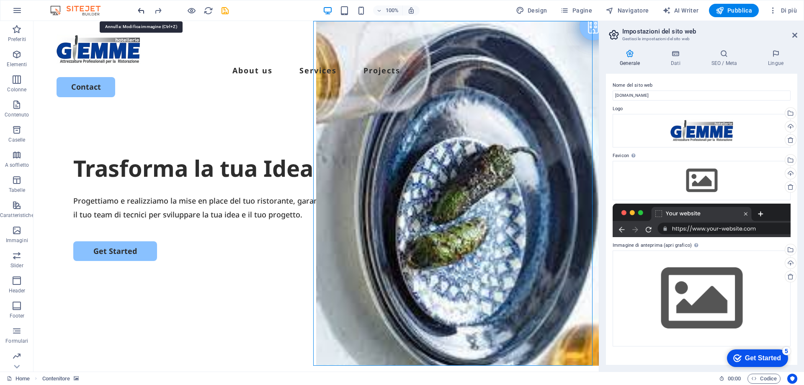
click at [144, 13] on icon "undo" at bounding box center [141, 11] width 10 height 10
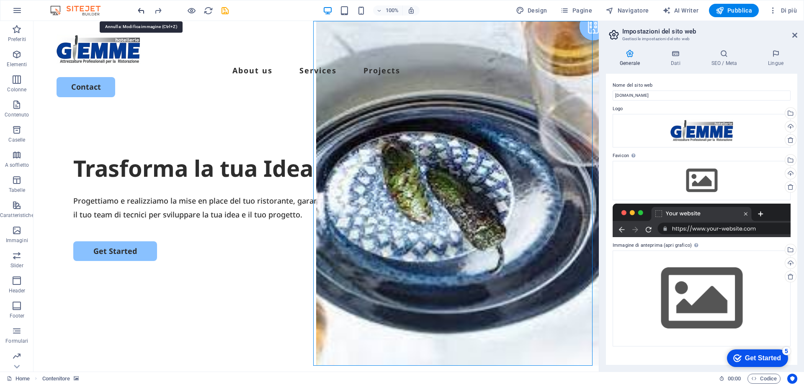
click at [144, 13] on icon "undo" at bounding box center [141, 11] width 10 height 10
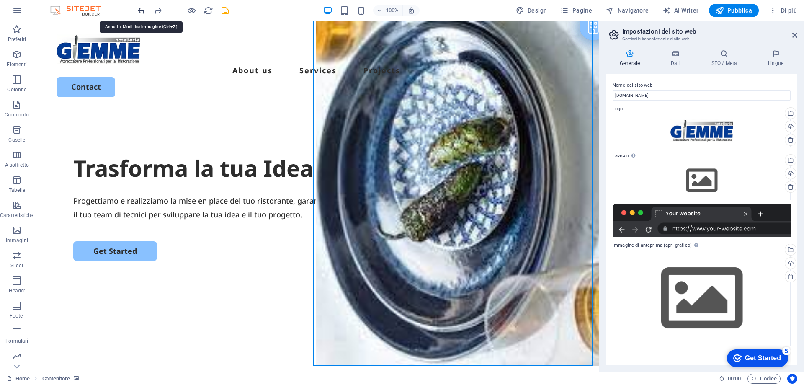
click at [144, 13] on icon "undo" at bounding box center [141, 11] width 10 height 10
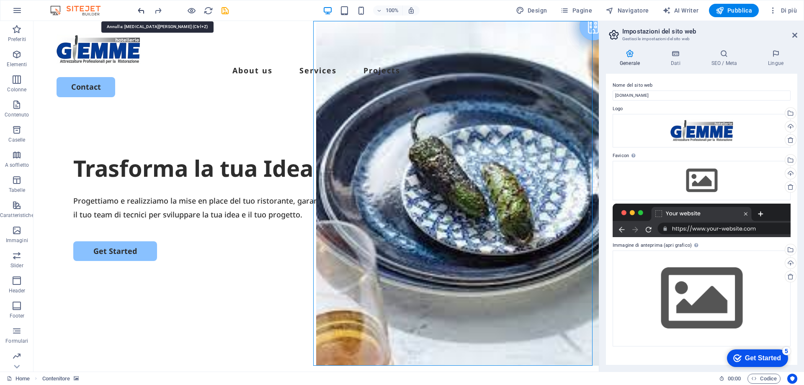
click at [144, 13] on icon "undo" at bounding box center [141, 11] width 10 height 10
click at [141, 11] on icon "undo" at bounding box center [141, 11] width 10 height 10
click at [142, 13] on icon "undo" at bounding box center [141, 11] width 10 height 10
click at [142, 12] on icon "undo" at bounding box center [141, 11] width 10 height 10
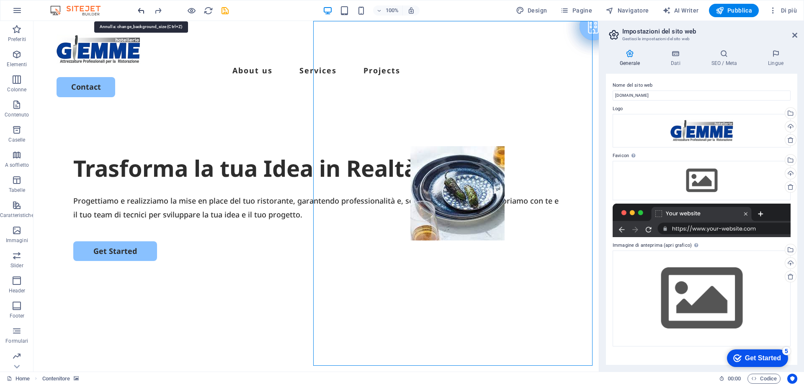
click at [142, 12] on icon "undo" at bounding box center [141, 11] width 10 height 10
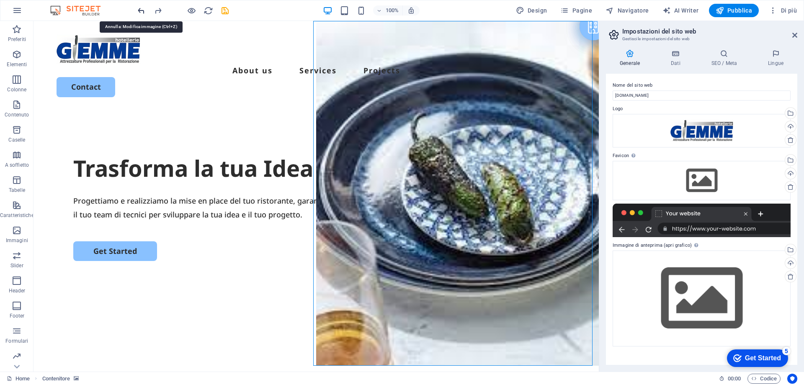
click at [142, 12] on icon "undo" at bounding box center [141, 11] width 10 height 10
click at [141, 10] on icon "undo" at bounding box center [141, 11] width 10 height 10
click at [140, 11] on icon "undo" at bounding box center [141, 11] width 10 height 10
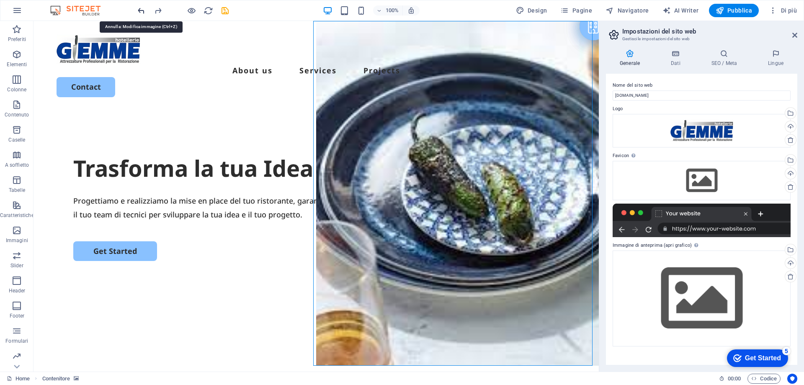
click at [140, 11] on icon "undo" at bounding box center [141, 11] width 10 height 10
click at [140, 10] on icon "undo" at bounding box center [141, 11] width 10 height 10
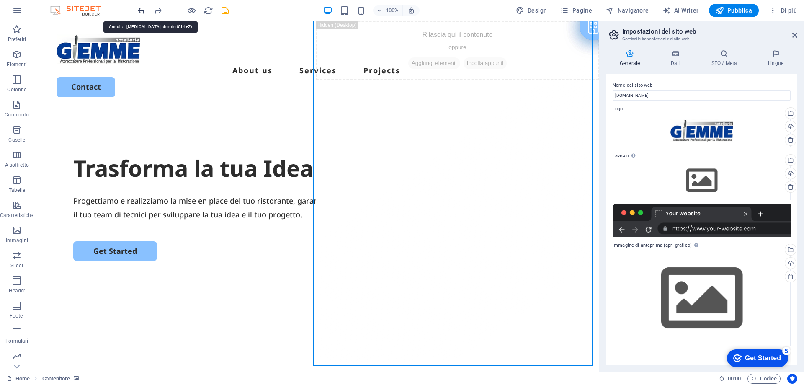
click at [140, 10] on icon "undo" at bounding box center [141, 11] width 10 height 10
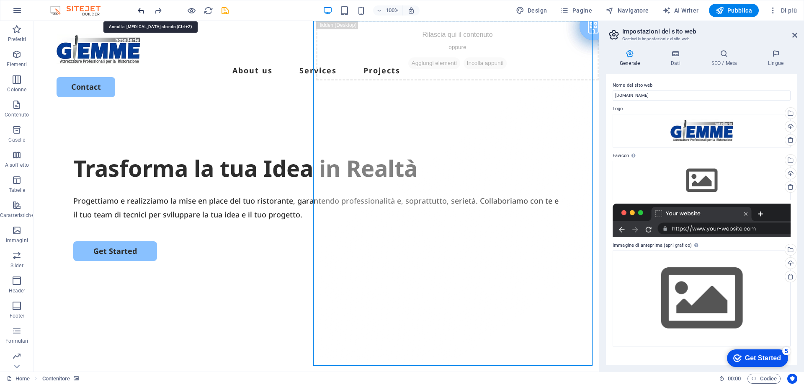
click at [139, 12] on icon "undo" at bounding box center [141, 11] width 10 height 10
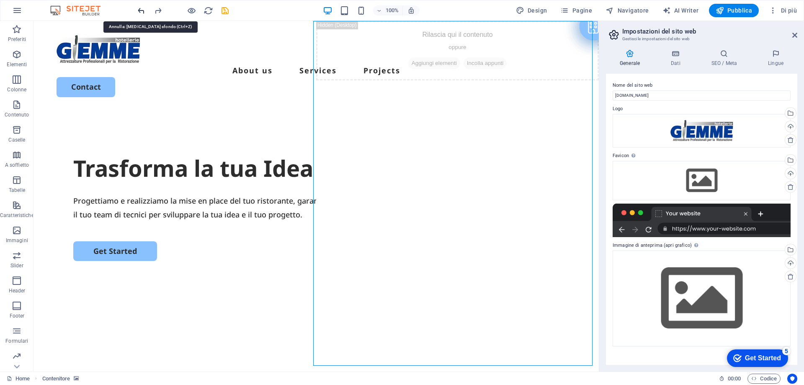
click at [139, 10] on icon "undo" at bounding box center [141, 11] width 10 height 10
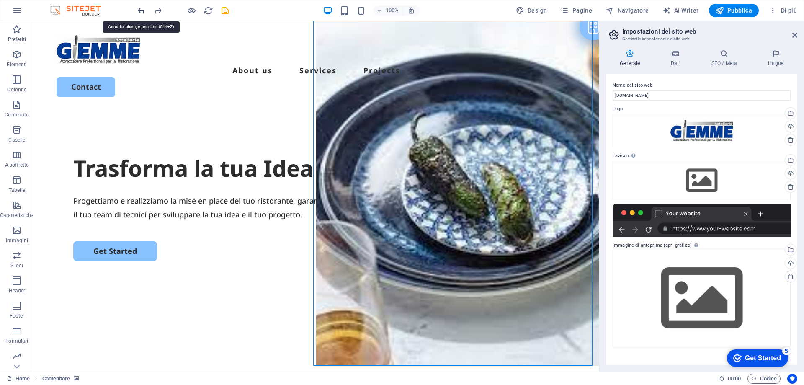
click at [140, 10] on icon "undo" at bounding box center [141, 11] width 10 height 10
click at [142, 10] on icon "undo" at bounding box center [141, 11] width 10 height 10
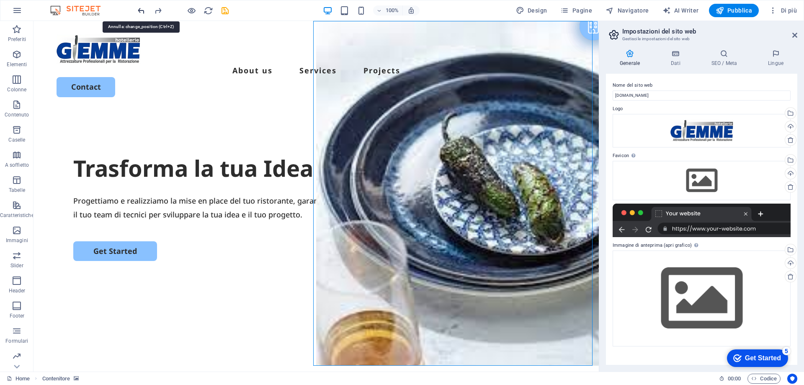
click at [142, 10] on icon "undo" at bounding box center [141, 11] width 10 height 10
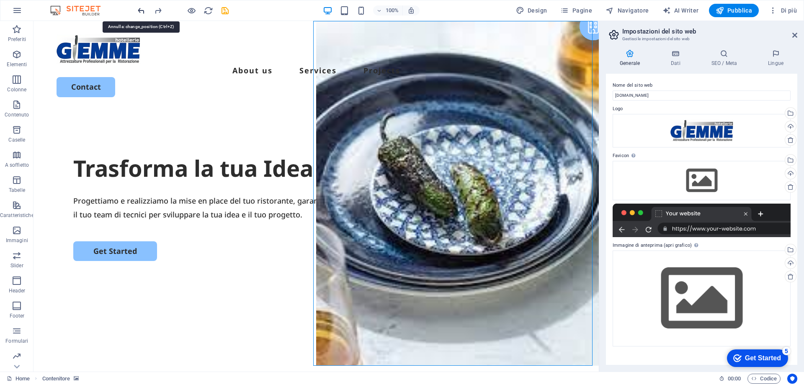
click at [142, 10] on icon "undo" at bounding box center [141, 11] width 10 height 10
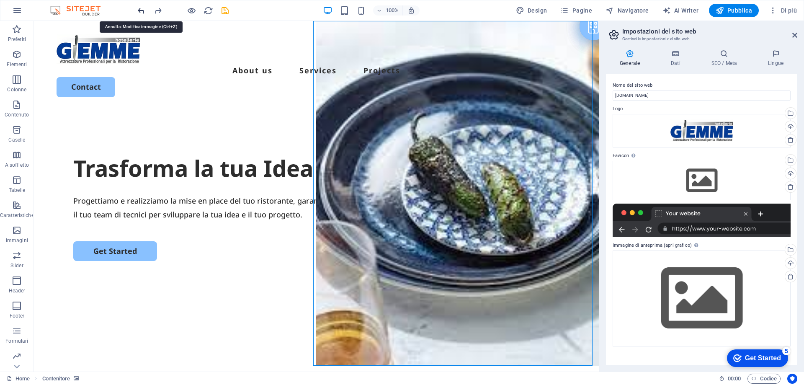
click at [142, 10] on icon "undo" at bounding box center [141, 11] width 10 height 10
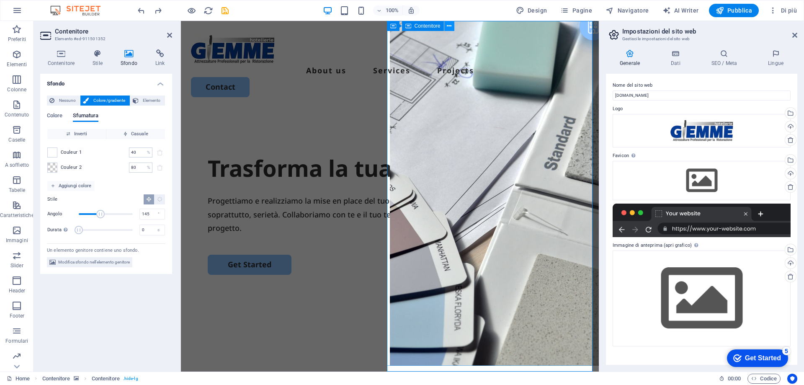
click at [449, 27] on icon at bounding box center [449, 26] width 5 height 9
click at [446, 27] on icon at bounding box center [445, 26] width 6 height 9
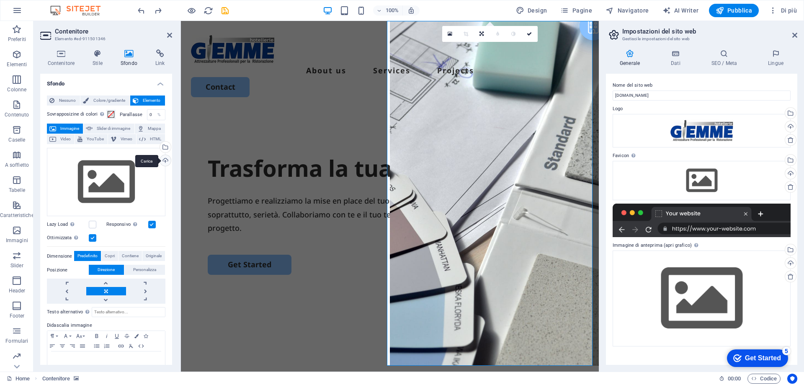
click at [164, 159] on div "Carica" at bounding box center [164, 161] width 13 height 13
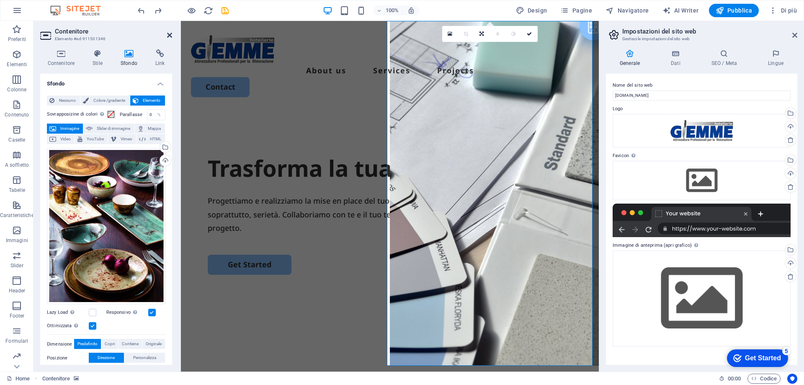
click at [169, 35] on icon at bounding box center [169, 35] width 5 height 7
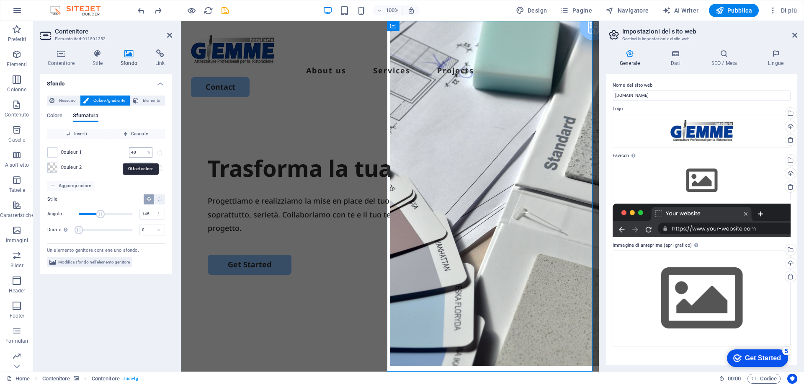
click at [140, 153] on input "40" at bounding box center [136, 152] width 15 height 10
type input "0"
click at [141, 169] on input "80" at bounding box center [136, 167] width 15 height 10
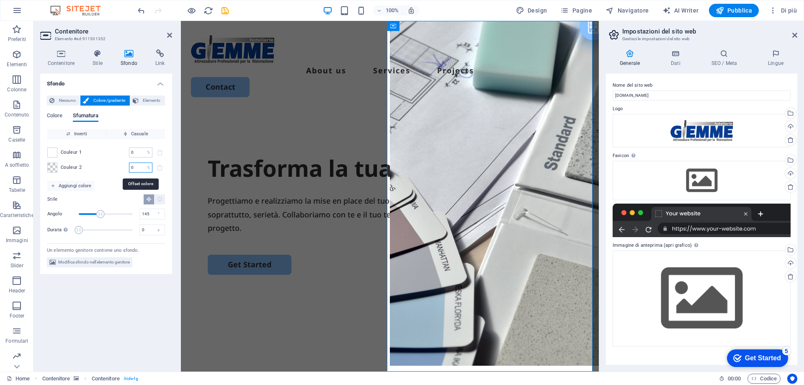
type input "0"
click at [109, 159] on div "Couleur 1 0 % ​ Couleur 2 0 % ​" at bounding box center [106, 160] width 118 height 42
click at [120, 261] on span "Modifica sfondo nell'elemento genitore" at bounding box center [94, 262] width 72 height 10
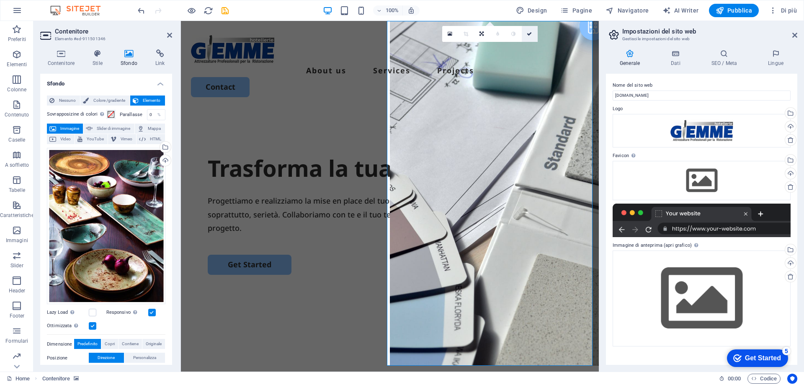
click at [529, 34] on icon at bounding box center [528, 33] width 5 height 5
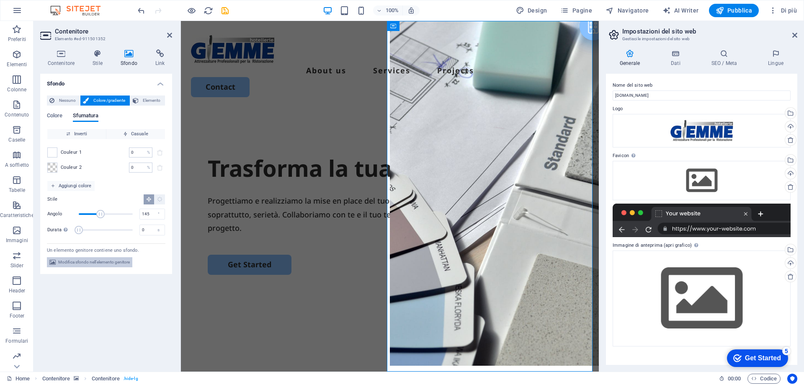
click at [105, 262] on span "Modifica sfondo nell'elemento genitore" at bounding box center [94, 262] width 72 height 10
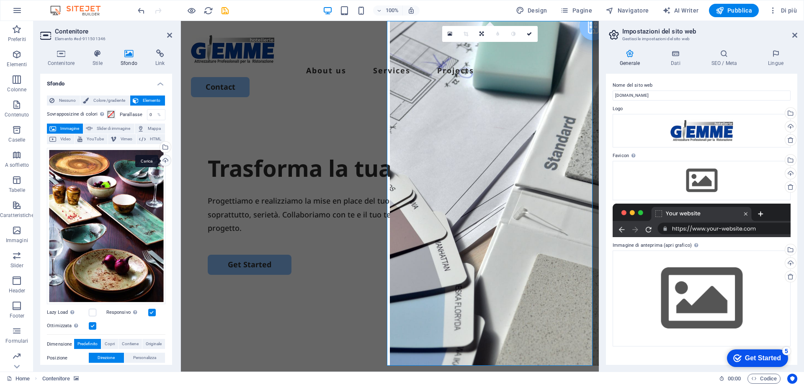
click at [162, 160] on div "Carica" at bounding box center [164, 161] width 13 height 13
click at [450, 33] on icon at bounding box center [449, 34] width 5 height 6
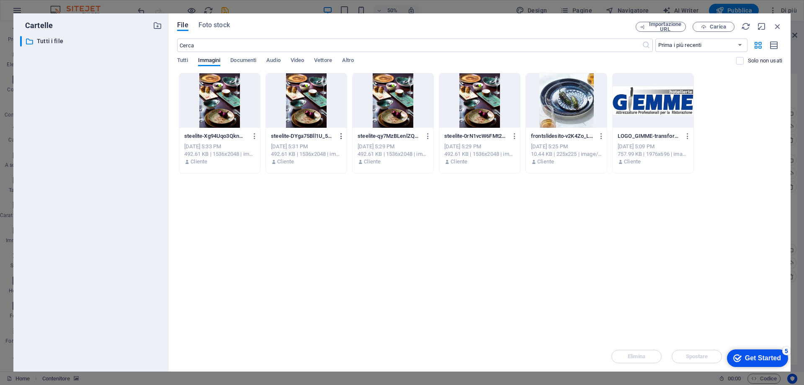
click at [340, 138] on icon "button" at bounding box center [341, 136] width 8 height 8
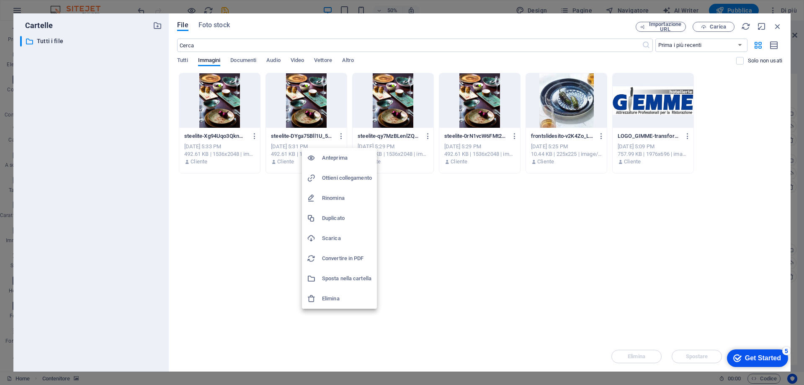
click at [331, 294] on h6 "Elimina" at bounding box center [347, 298] width 50 height 10
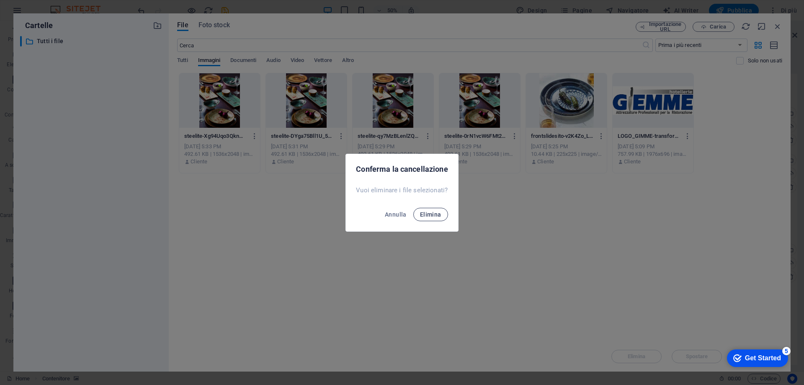
click at [425, 214] on span "Elimina" at bounding box center [430, 214] width 21 height 7
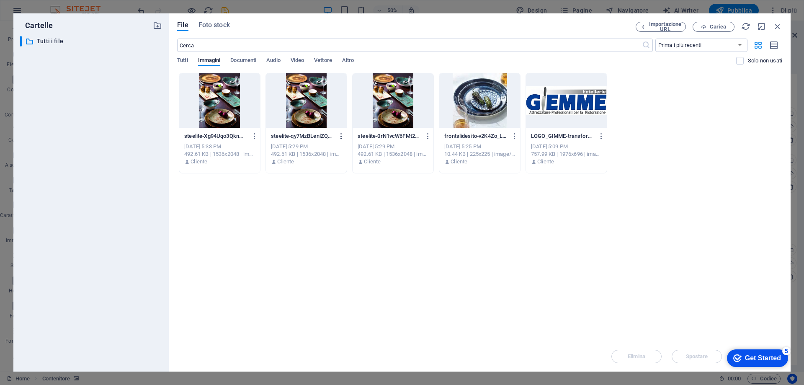
click at [341, 139] on icon "button" at bounding box center [341, 136] width 8 height 8
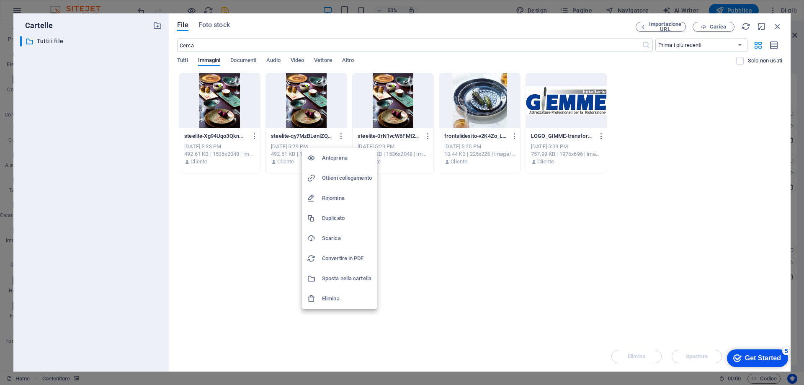
click at [343, 297] on h6 "Elimina" at bounding box center [347, 298] width 50 height 10
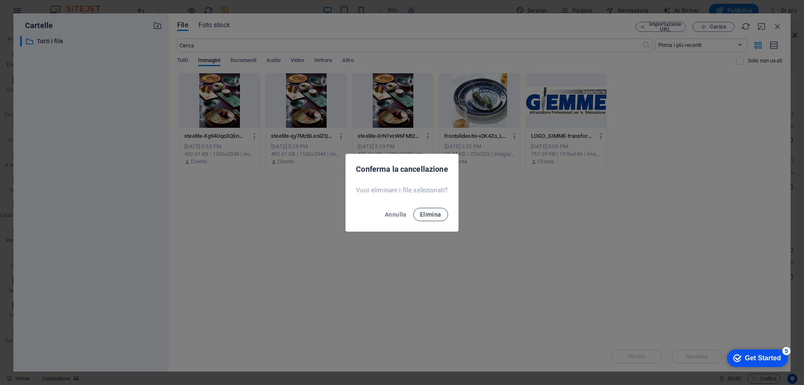
click at [423, 217] on span "Elimina" at bounding box center [430, 214] width 21 height 7
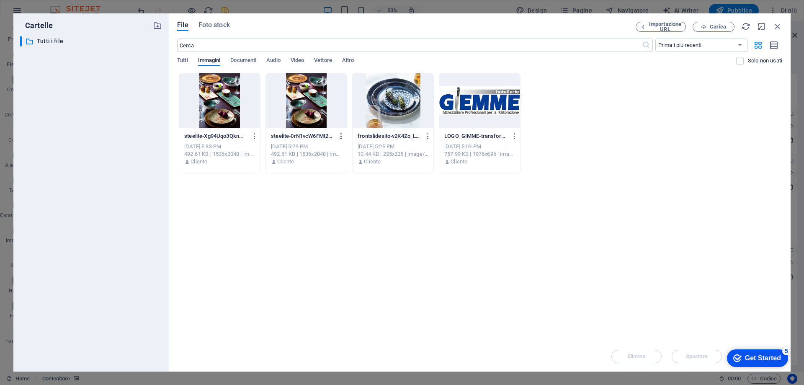
click at [341, 140] on button "button" at bounding box center [339, 135] width 11 height 13
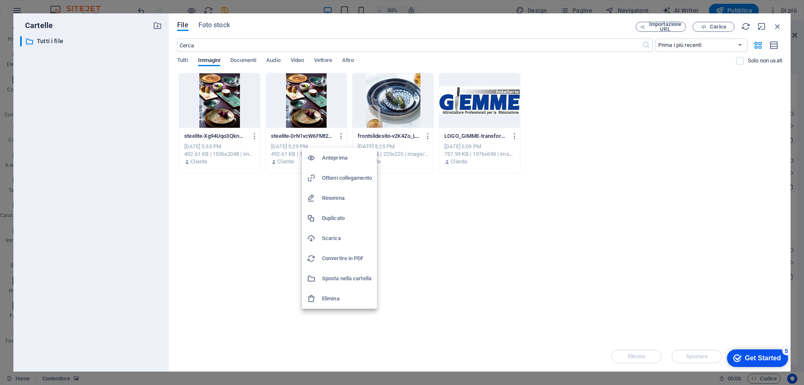
click at [351, 296] on h6 "Elimina" at bounding box center [347, 298] width 50 height 10
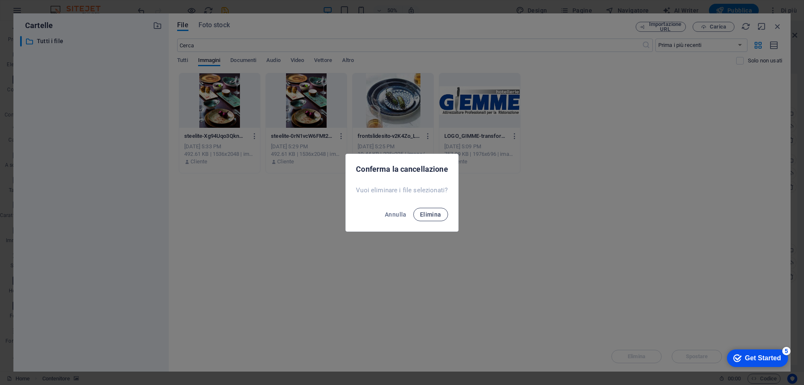
click at [428, 214] on span "Elimina" at bounding box center [430, 214] width 21 height 7
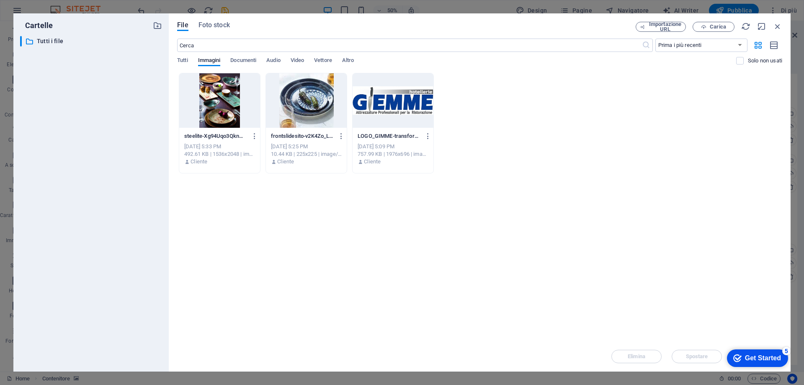
click at [223, 113] on div at bounding box center [219, 100] width 81 height 54
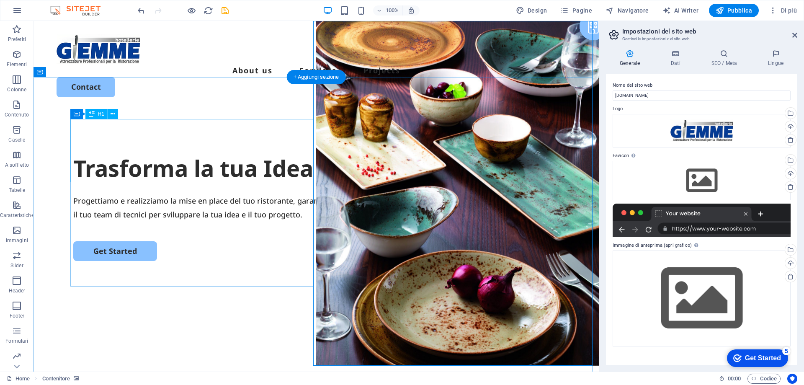
click at [301, 152] on div "Trasforma la tua Idea in Realtà" at bounding box center [315, 168] width 485 height 32
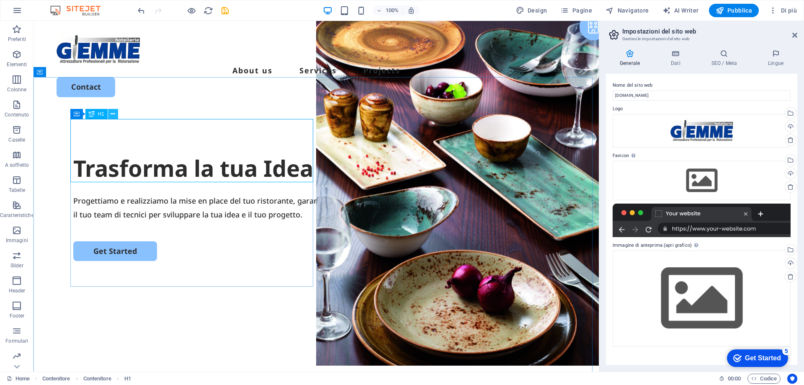
click at [110, 116] on button at bounding box center [113, 114] width 10 height 10
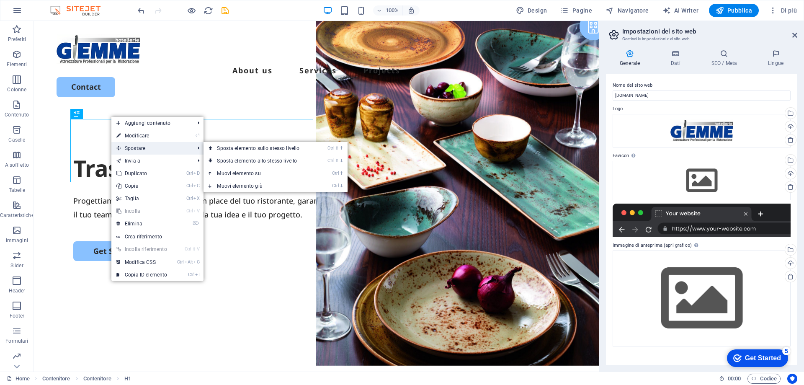
click at [127, 148] on span "Spostare" at bounding box center [151, 148] width 80 height 13
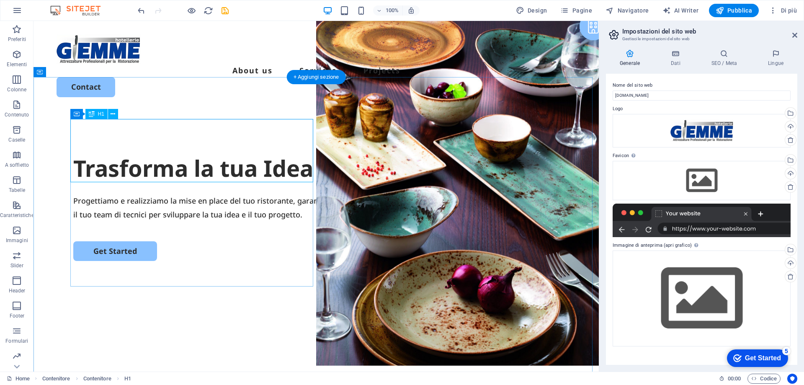
click at [260, 152] on div "Trasforma la tua Idea in Realtà" at bounding box center [315, 168] width 485 height 32
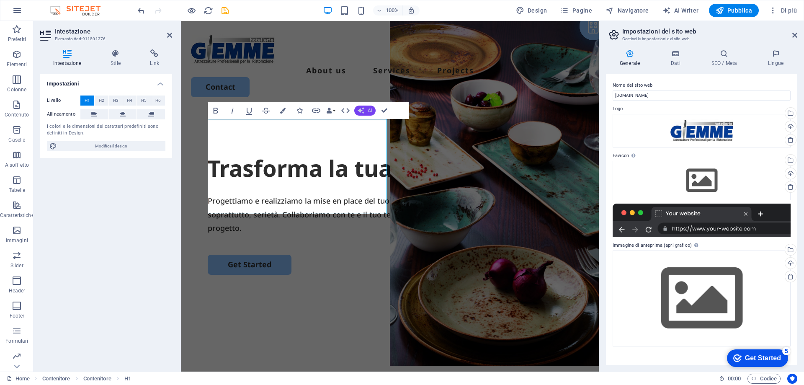
click at [365, 110] on button "AI" at bounding box center [364, 110] width 21 height 10
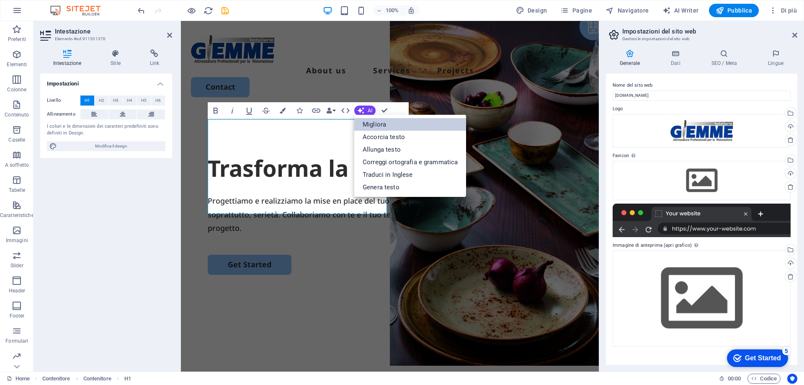
click at [376, 125] on link "Migliora" at bounding box center [410, 124] width 112 height 13
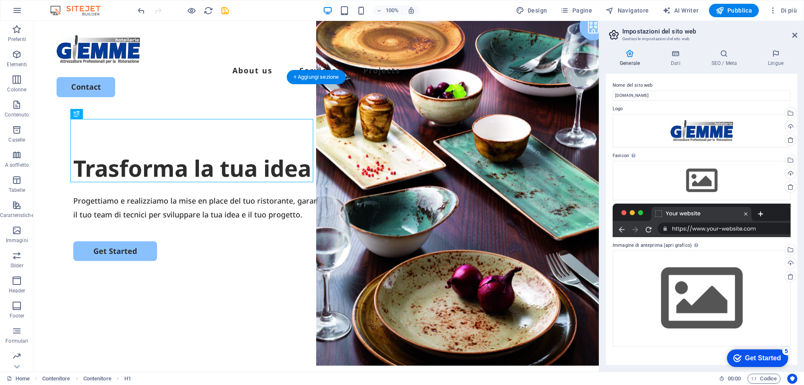
drag, startPoint x: 132, startPoint y: 134, endPoint x: 76, endPoint y: 123, distance: 56.8
click at [87, 115] on span "Contenitore" at bounding box center [96, 113] width 26 height 5
click at [118, 52] on div at bounding box center [315, 48] width 519 height 29
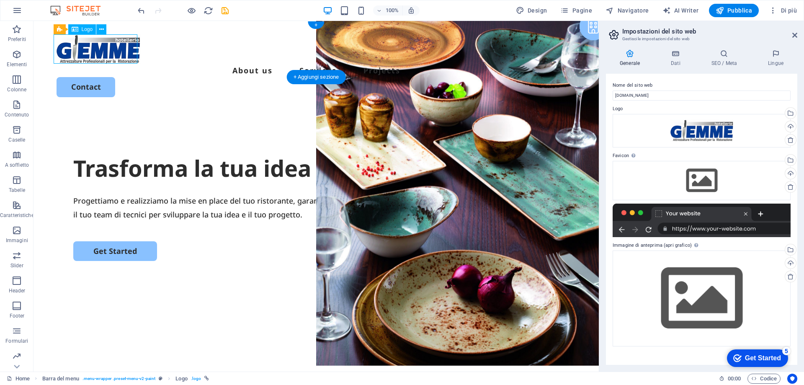
click at [111, 48] on div at bounding box center [315, 48] width 519 height 29
select select "px"
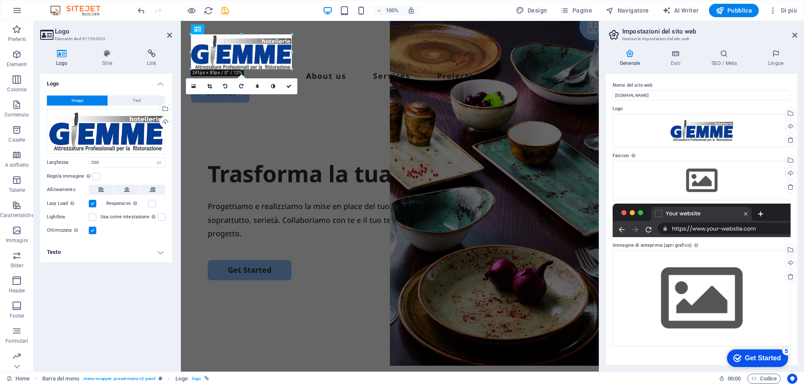
drag, startPoint x: 275, startPoint y: 34, endPoint x: 294, endPoint y: 33, distance: 19.3
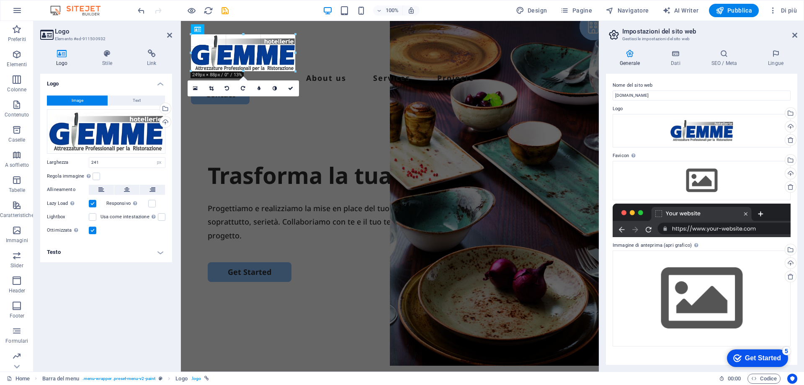
drag, startPoint x: 109, startPoint y: 31, endPoint x: 294, endPoint y: 51, distance: 186.1
type input "250"
click at [292, 90] on icon at bounding box center [290, 88] width 5 height 5
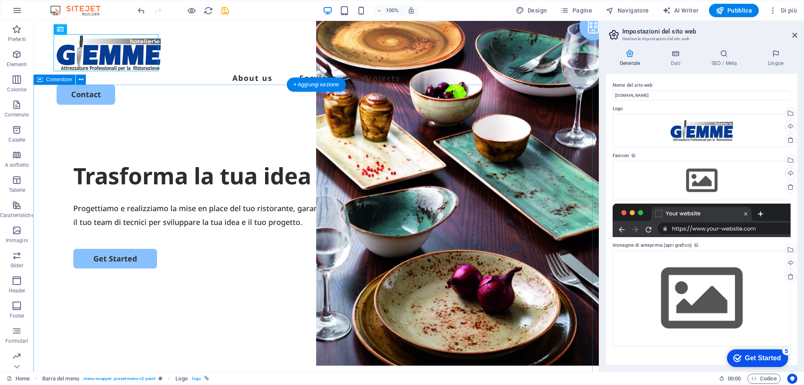
click at [175, 118] on div "Trasforma la tua idea in realtà. Progettiamo e realizziamo la mise en place del…" at bounding box center [315, 279] width 565 height 322
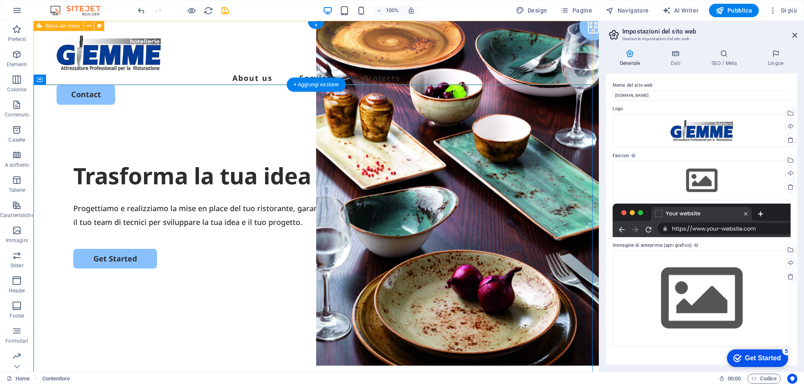
click at [436, 36] on div "About us Services Projects Contact" at bounding box center [315, 69] width 565 height 97
click at [262, 160] on div "Trasforma la tua idea in realtà." at bounding box center [315, 176] width 485 height 32
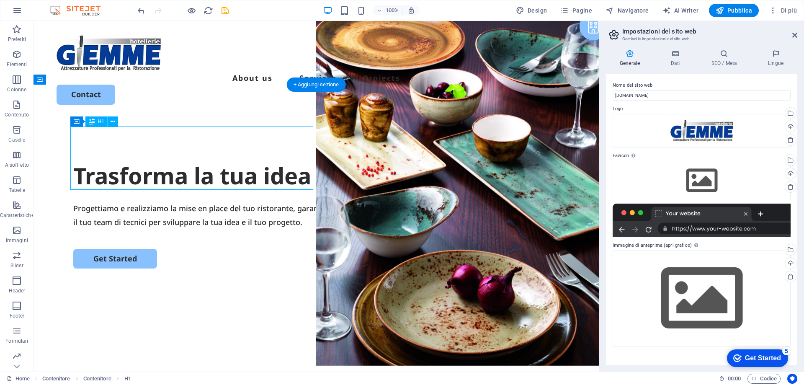
click at [262, 160] on div "Trasforma la tua idea in realtà." at bounding box center [315, 176] width 485 height 32
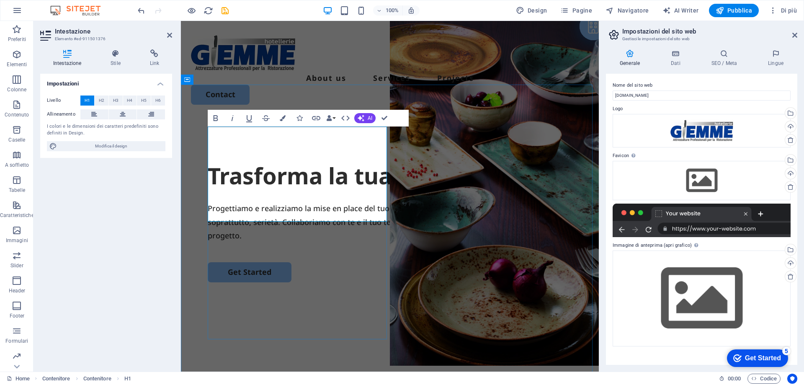
click at [250, 175] on h1 "Trasforma la tua idea in realtà." at bounding box center [390, 176] width 364 height 32
click at [251, 175] on h1 "Trasforma la tua idea in realtà." at bounding box center [390, 176] width 364 height 32
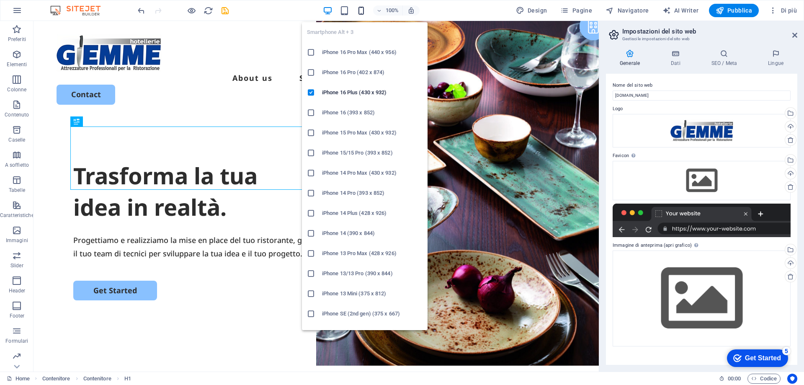
click at [363, 11] on icon "button" at bounding box center [361, 11] width 10 height 10
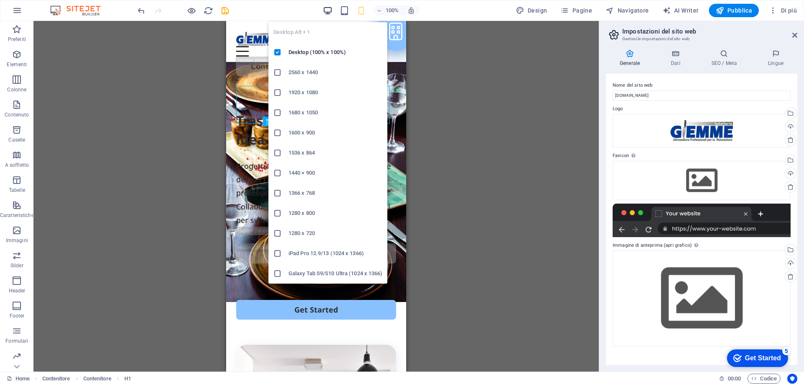
click at [329, 8] on icon "button" at bounding box center [328, 11] width 10 height 10
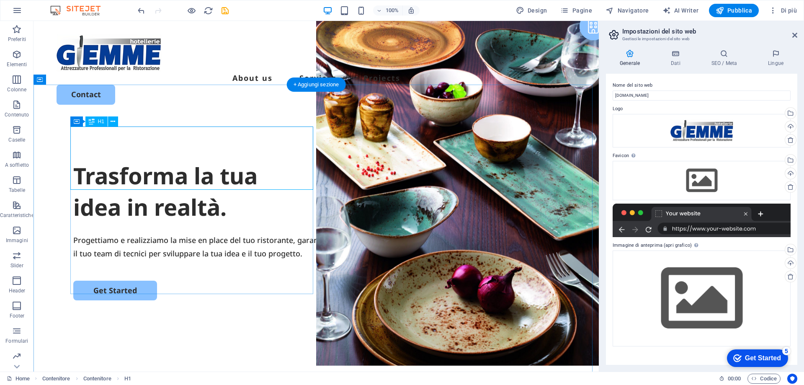
click at [240, 174] on div "Trasforma la tua idea in realtà." at bounding box center [315, 191] width 485 height 63
click at [208, 175] on div "Trasforma la tua idea in realtà." at bounding box center [315, 191] width 485 height 63
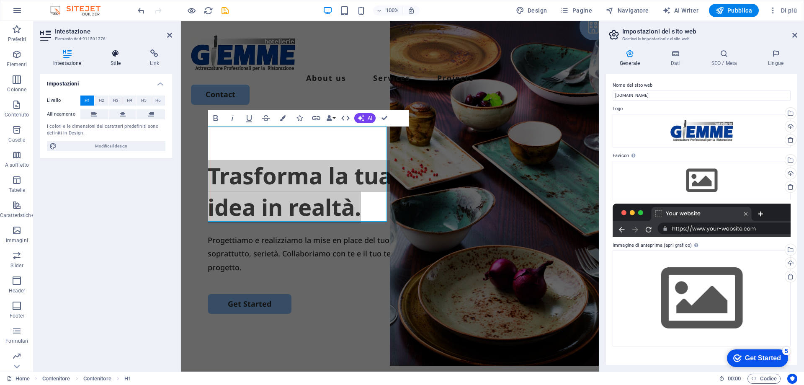
click at [119, 63] on h4 "Stile" at bounding box center [117, 58] width 39 height 18
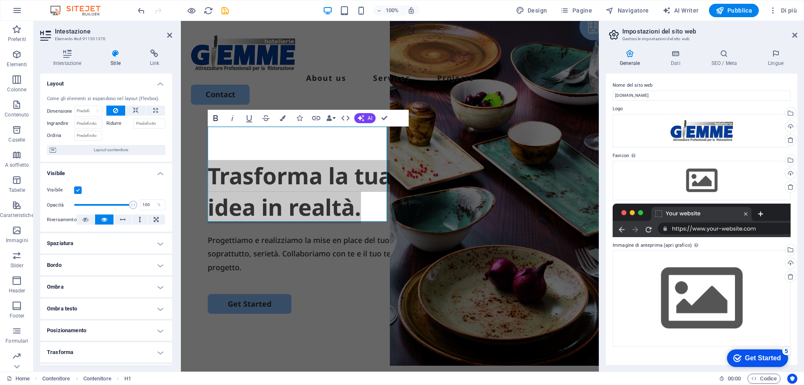
click at [216, 122] on icon "button" at bounding box center [216, 118] width 10 height 10
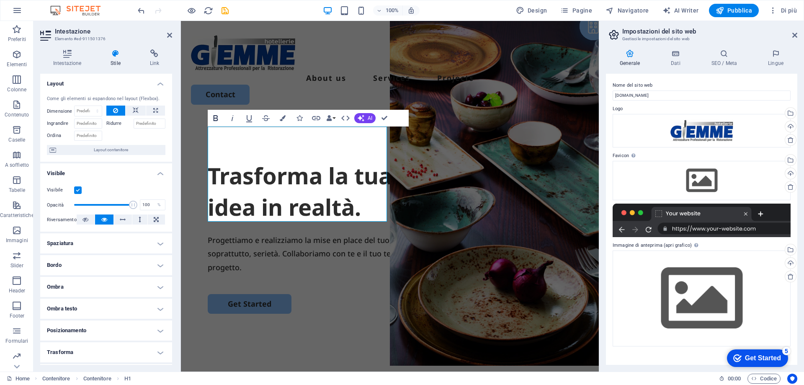
click at [213, 119] on icon "button" at bounding box center [216, 118] width 10 height 10
click at [216, 119] on icon "button" at bounding box center [216, 118] width 10 height 10
click at [280, 119] on icon "button" at bounding box center [283, 118] width 6 height 6
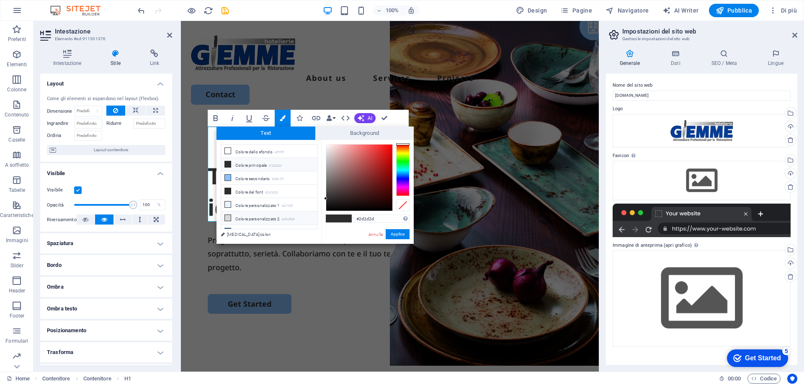
click at [230, 216] on icon at bounding box center [228, 218] width 6 height 6
type input "#d9d9d9"
click at [398, 235] on button "Applica" at bounding box center [397, 234] width 24 height 10
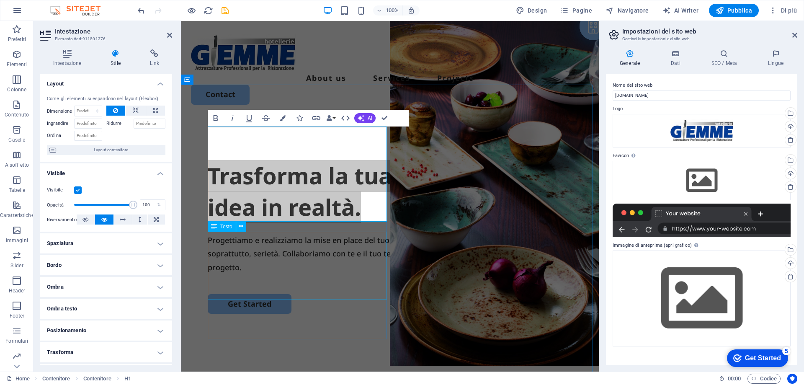
click at [351, 260] on div "Progettiamo e realizziamo la mise en place del tuo ristorante, garantendo profe…" at bounding box center [390, 253] width 364 height 41
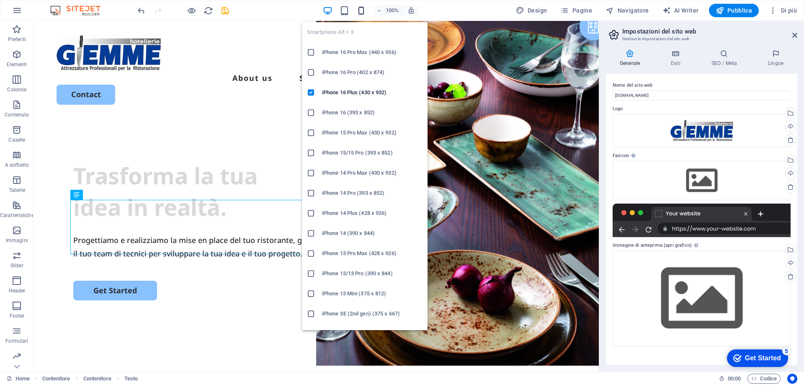
click at [360, 9] on icon "button" at bounding box center [361, 11] width 10 height 10
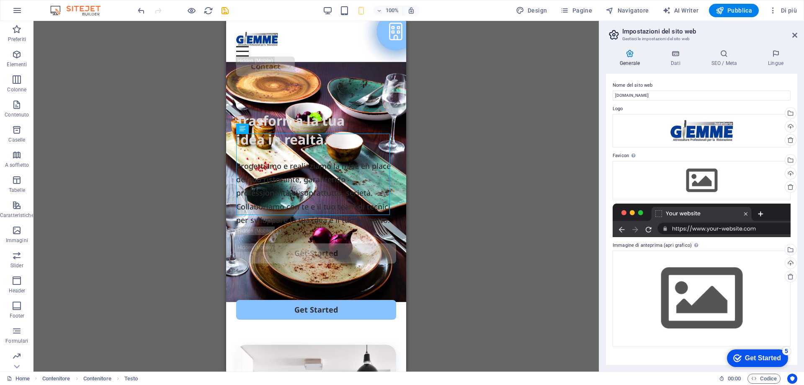
click at [796, 39] on header "Impostazioni del sito web Gestisci le impostazioni del sito web" at bounding box center [702, 32] width 190 height 22
click at [793, 31] on h2 "Impostazioni del sito web" at bounding box center [709, 32] width 175 height 8
click at [793, 36] on icon at bounding box center [794, 35] width 5 height 7
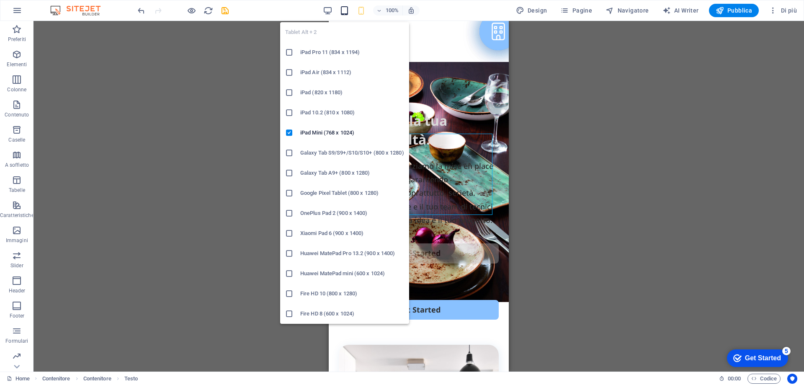
click at [343, 11] on icon "button" at bounding box center [344, 11] width 10 height 10
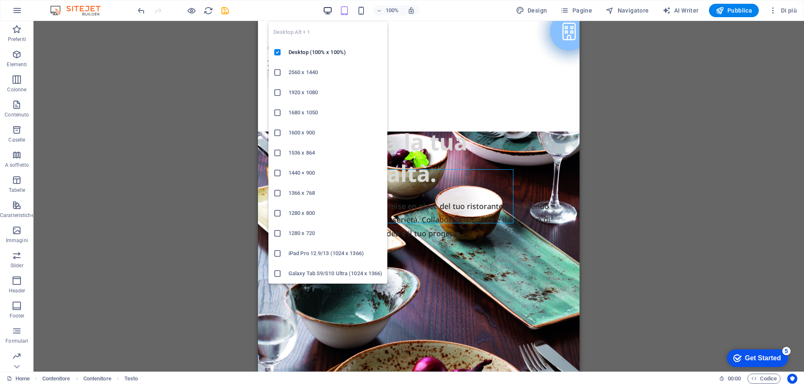
click at [329, 13] on icon "button" at bounding box center [328, 11] width 10 height 10
